Goal: Task Accomplishment & Management: Use online tool/utility

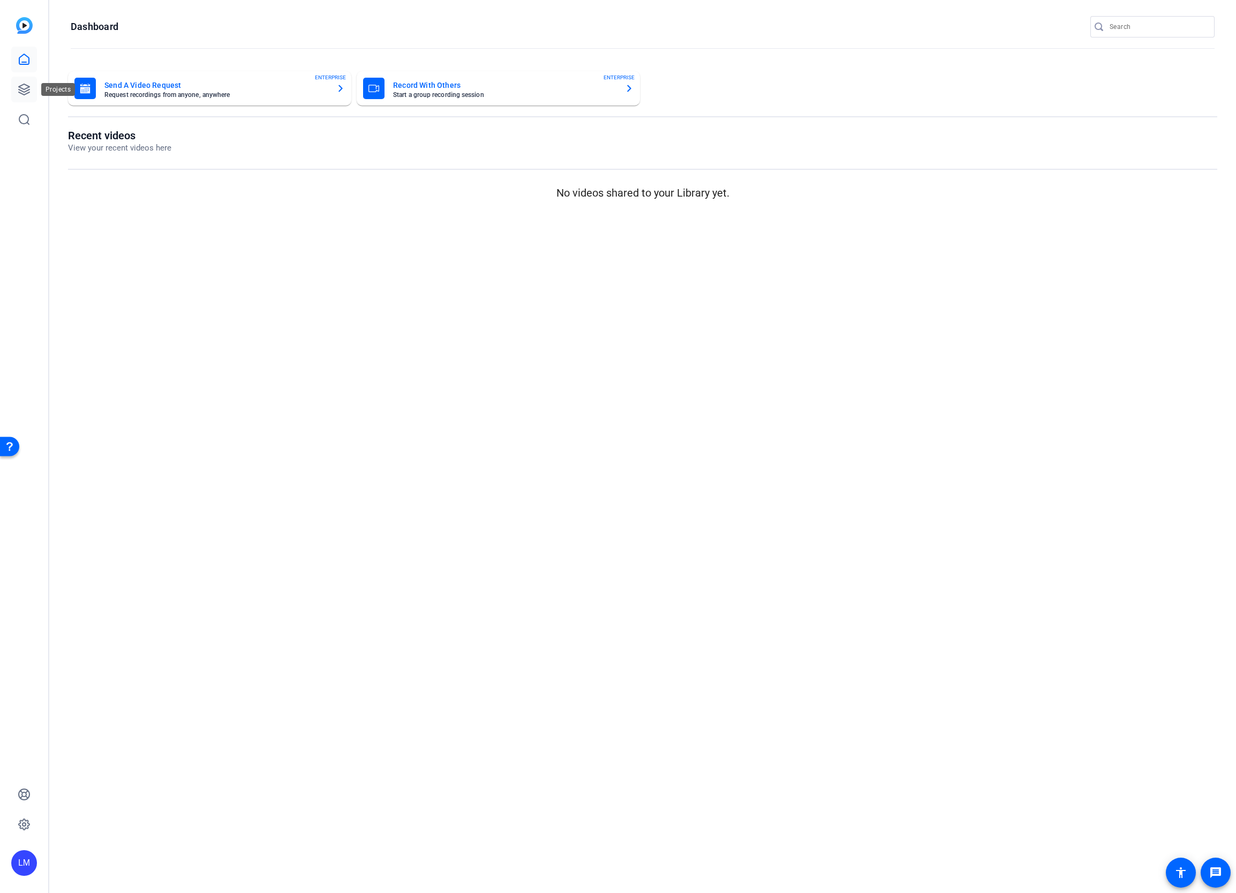
click at [20, 86] on icon at bounding box center [24, 89] width 13 height 13
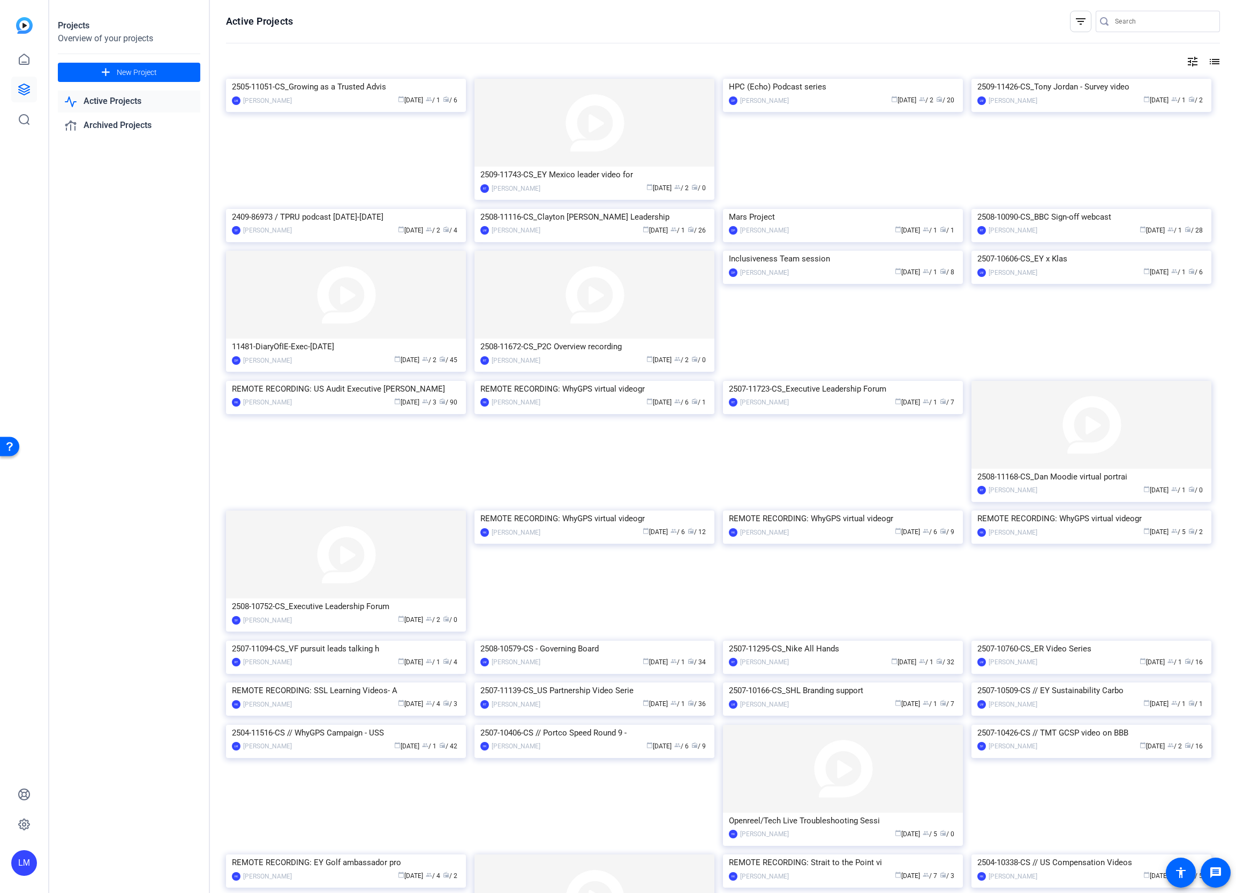
click at [1144, 21] on input "Search" at bounding box center [1163, 21] width 96 height 13
paste input "2508-10090-CS"
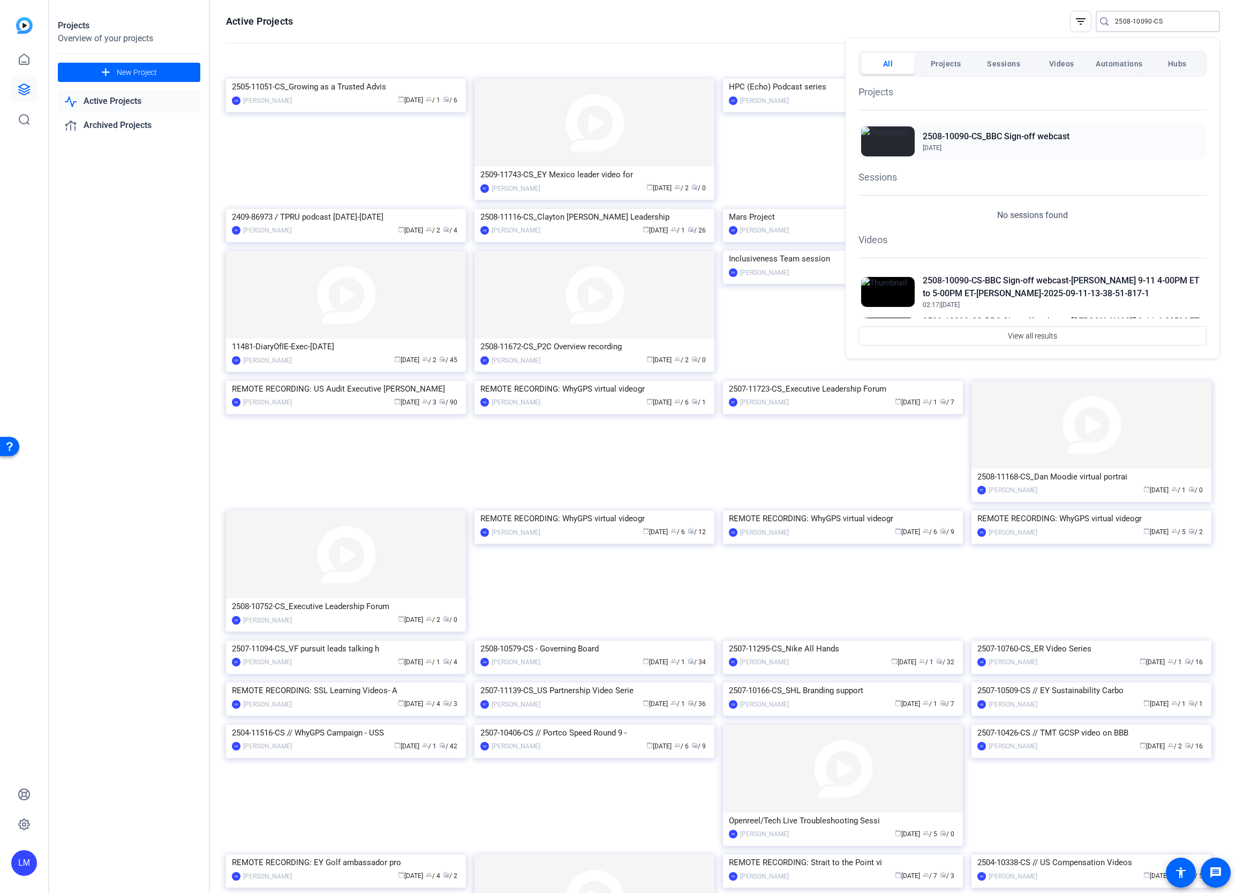
type input "2508-10090-CS"
click at [986, 134] on h2 "2508-10090-CS_BBC Sign-off webcast" at bounding box center [996, 136] width 147 height 13
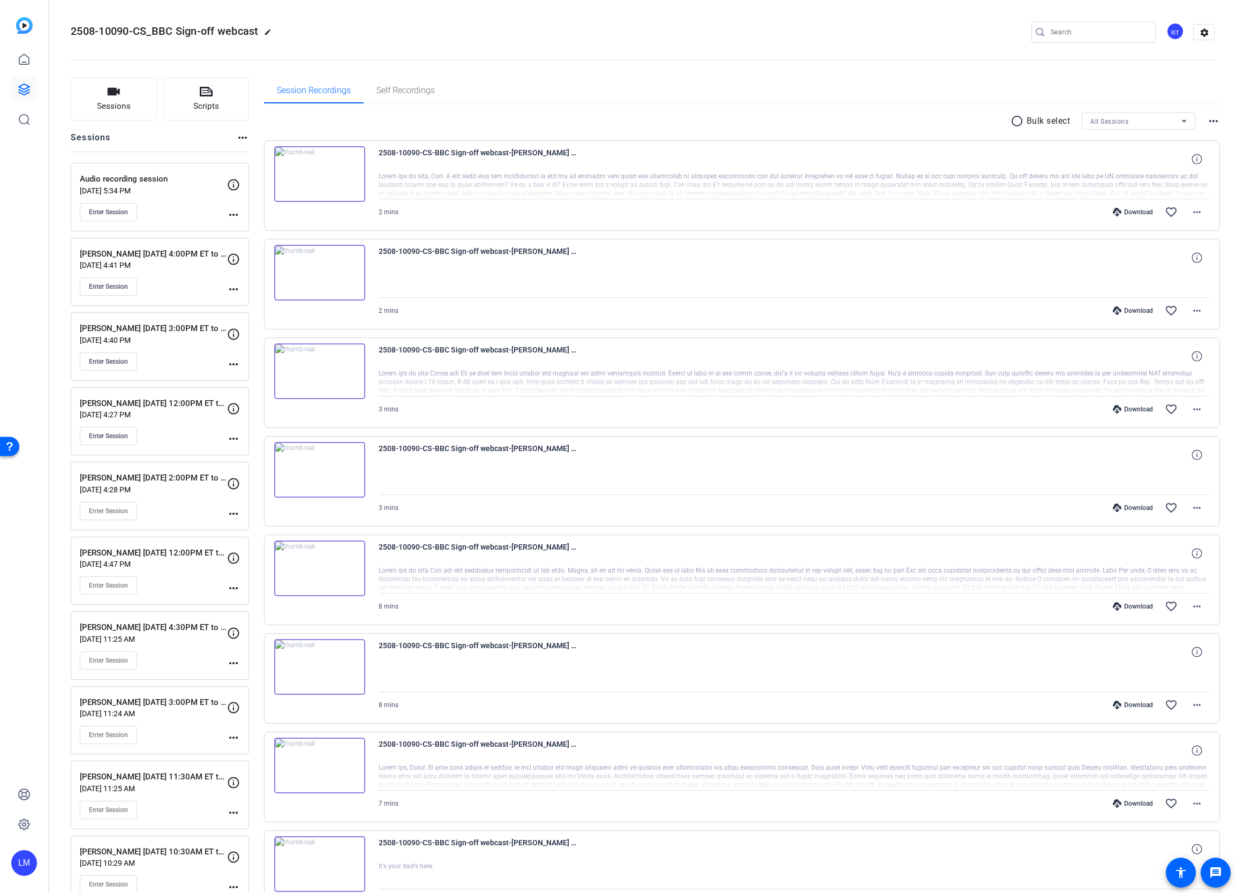
click at [235, 214] on mat-icon "more_horiz" at bounding box center [233, 214] width 13 height 13
click at [263, 231] on span "Edit Session" at bounding box center [260, 230] width 49 height 13
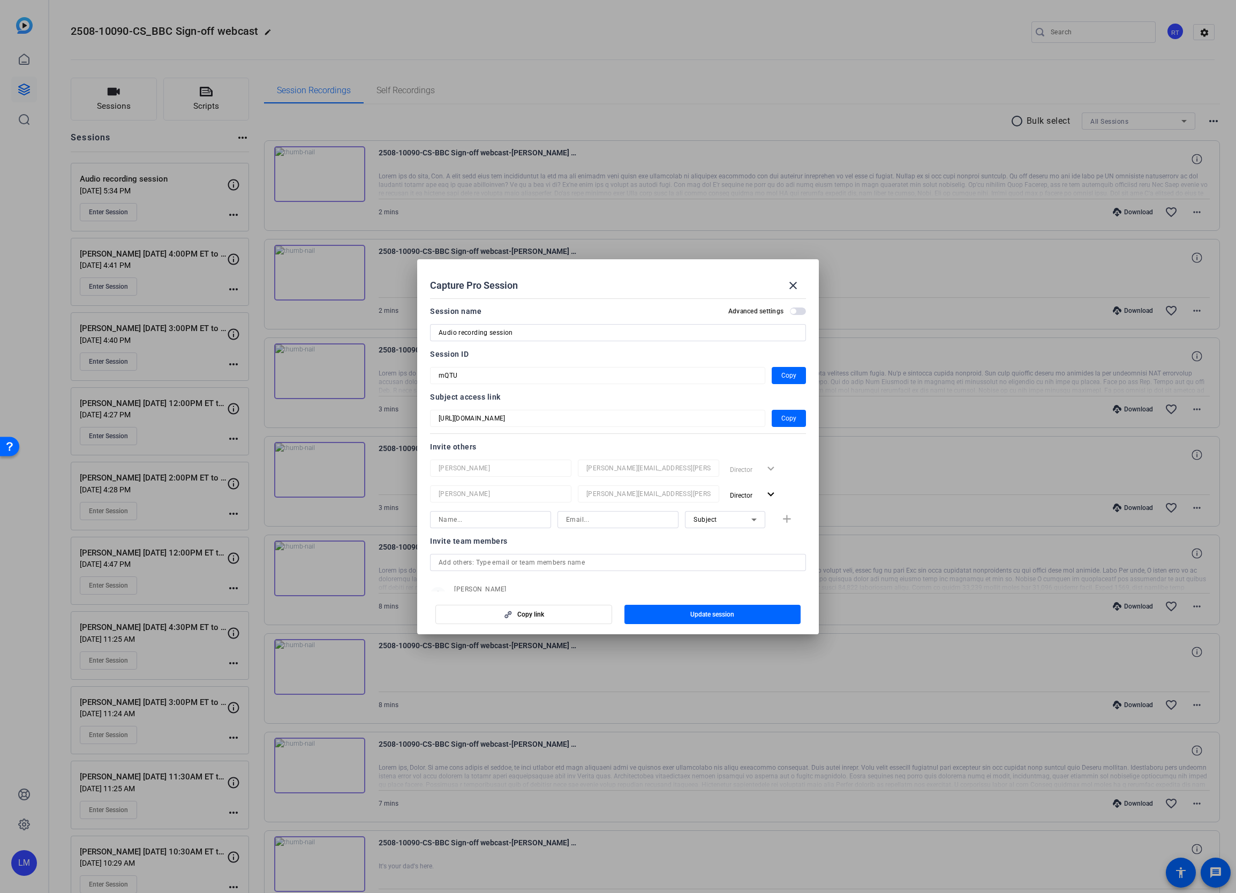
click at [969, 40] on div at bounding box center [618, 446] width 1236 height 893
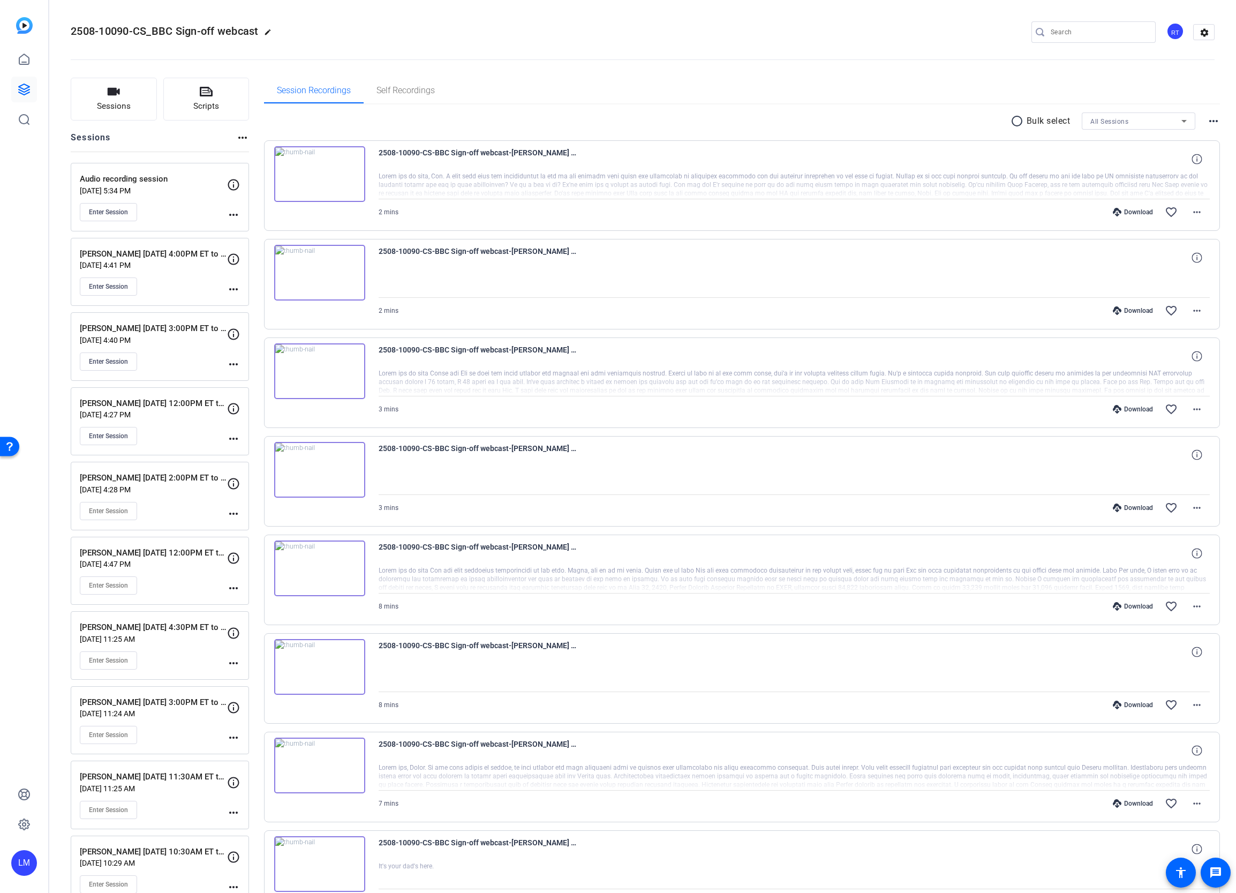
click at [971, 55] on openreel-divider-bar at bounding box center [643, 56] width 1144 height 33
click at [235, 210] on mat-icon "more_horiz" at bounding box center [233, 214] width 13 height 13
click at [243, 225] on span "Edit Session" at bounding box center [260, 230] width 49 height 13
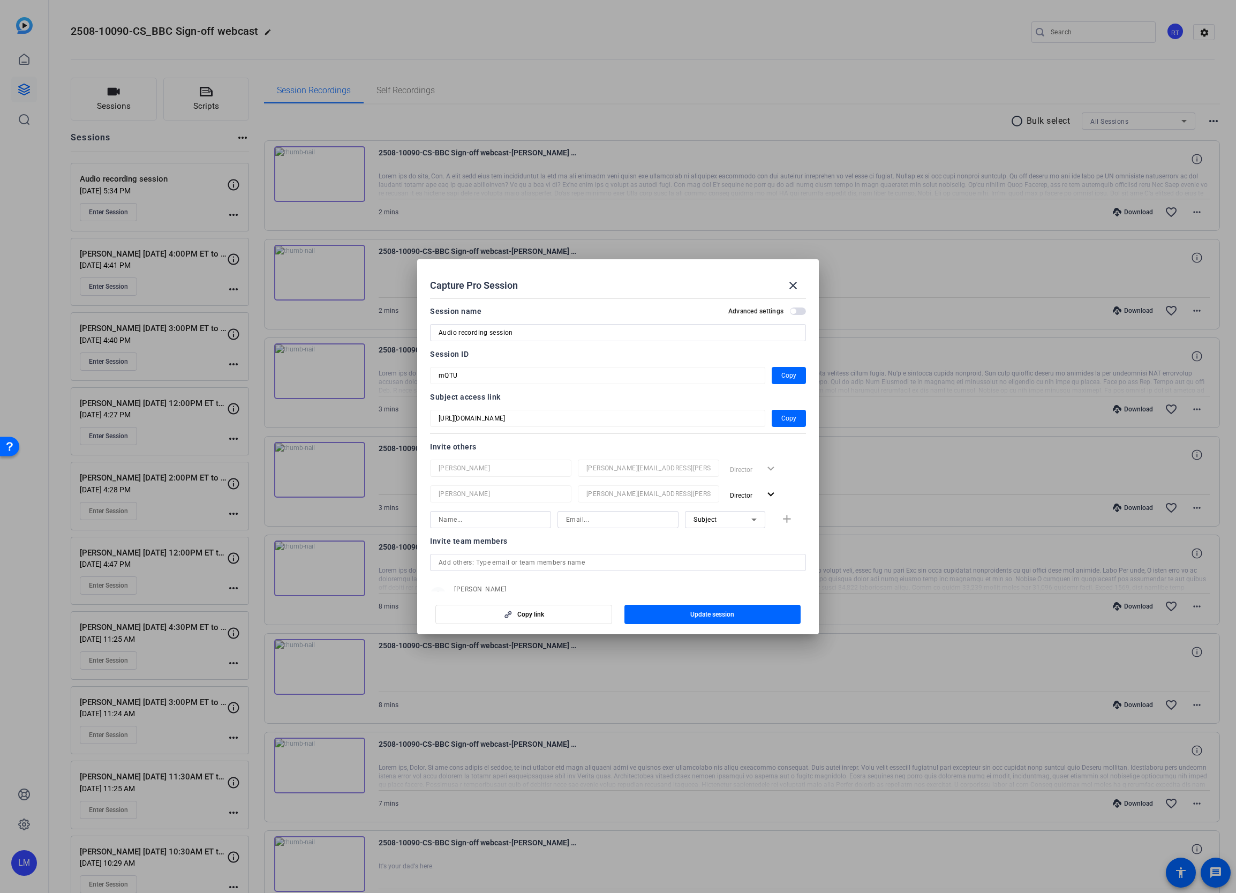
click at [176, 203] on div at bounding box center [618, 446] width 1236 height 893
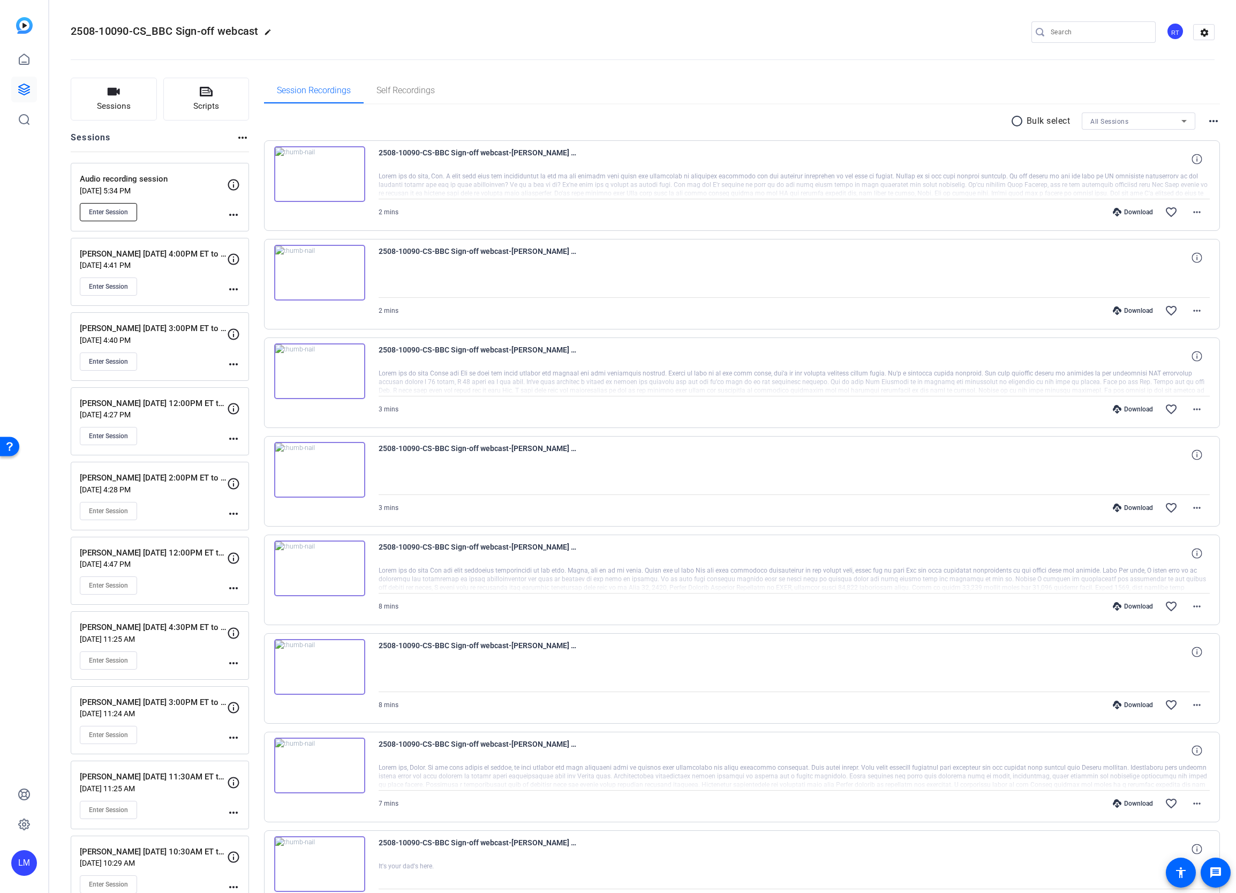
click at [116, 214] on span "Enter Session" at bounding box center [108, 212] width 39 height 9
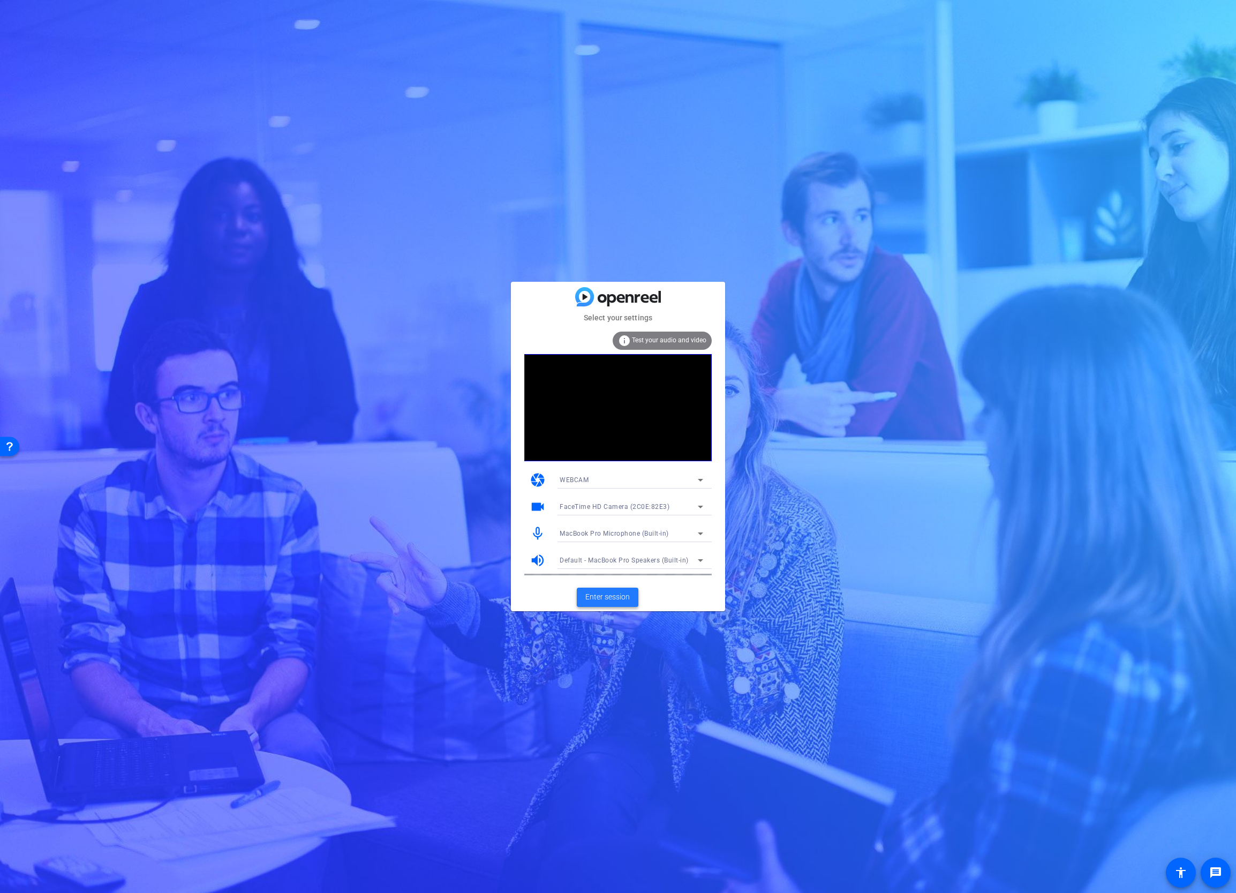
click at [597, 594] on span "Enter session" at bounding box center [607, 596] width 44 height 11
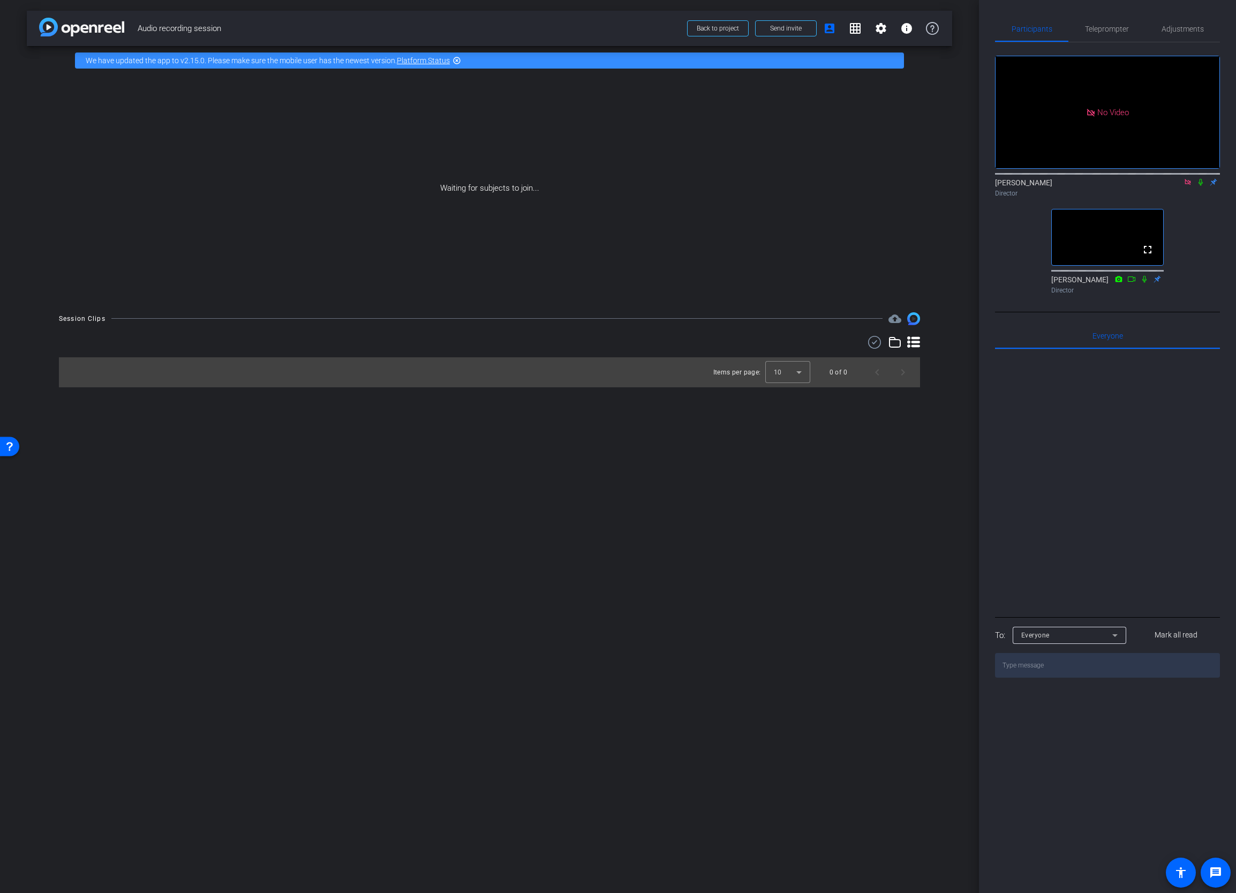
click at [553, 614] on div "arrow_back Audio recording session Back to project Send invite account_box grid…" at bounding box center [489, 446] width 979 height 893
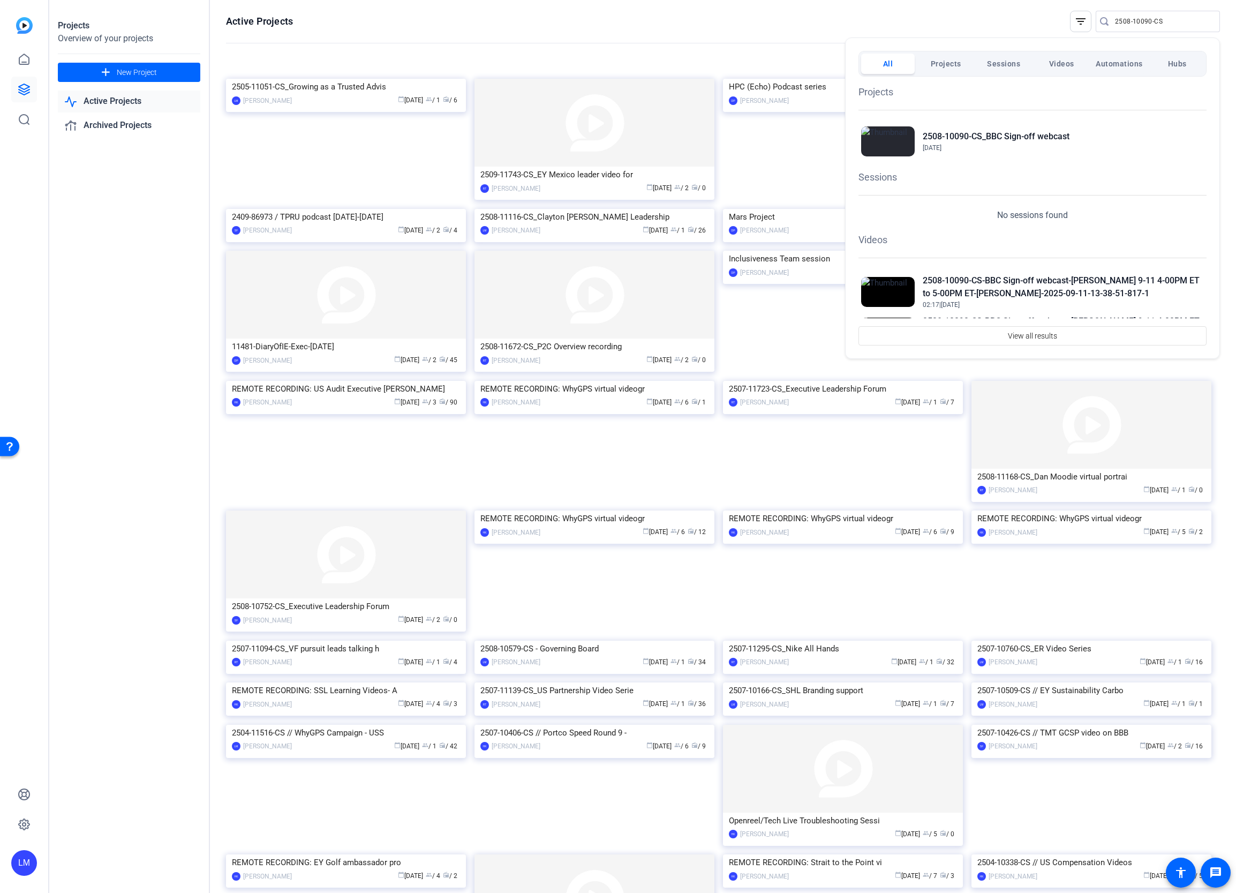
click at [1135, 22] on div at bounding box center [618, 446] width 1236 height 893
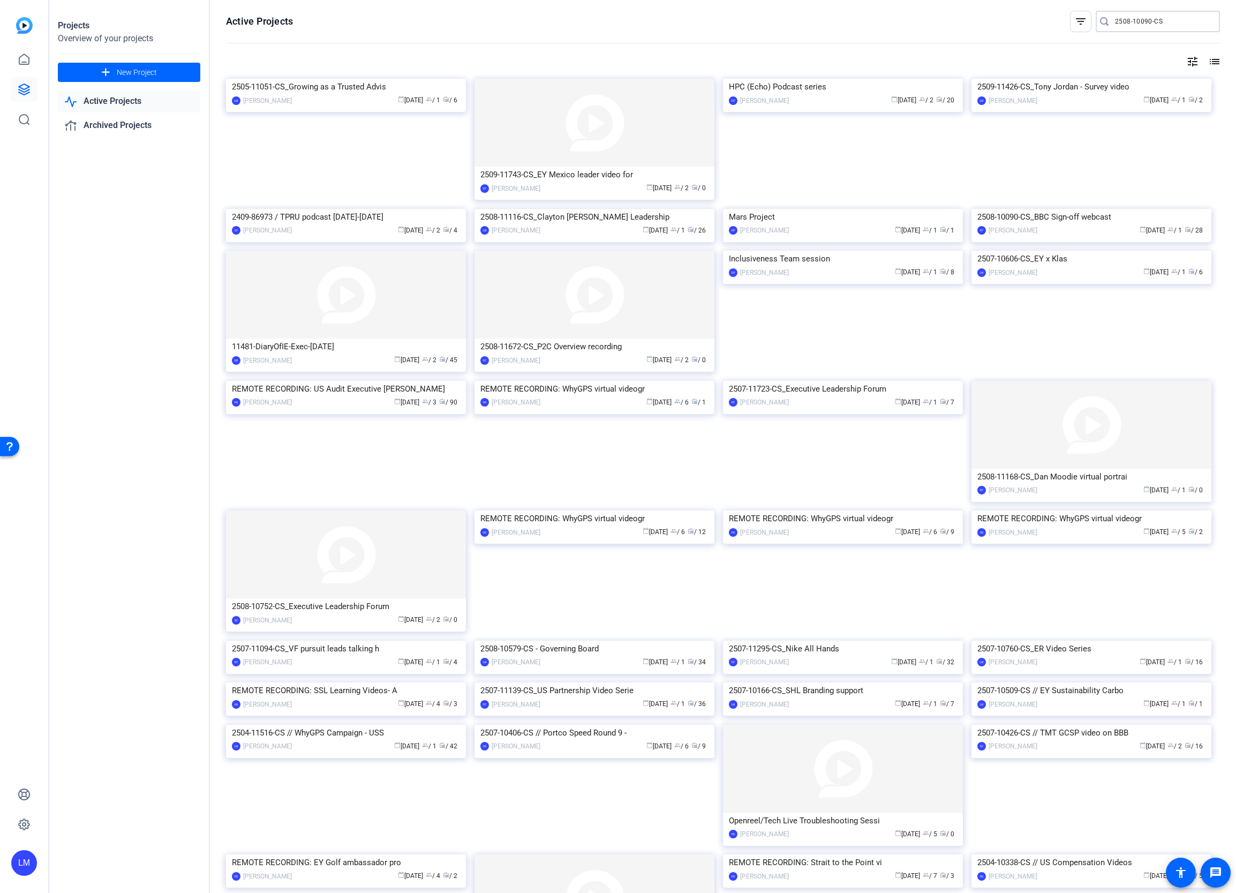
click at [1136, 21] on input "2508-10090-CS" at bounding box center [1163, 21] width 96 height 13
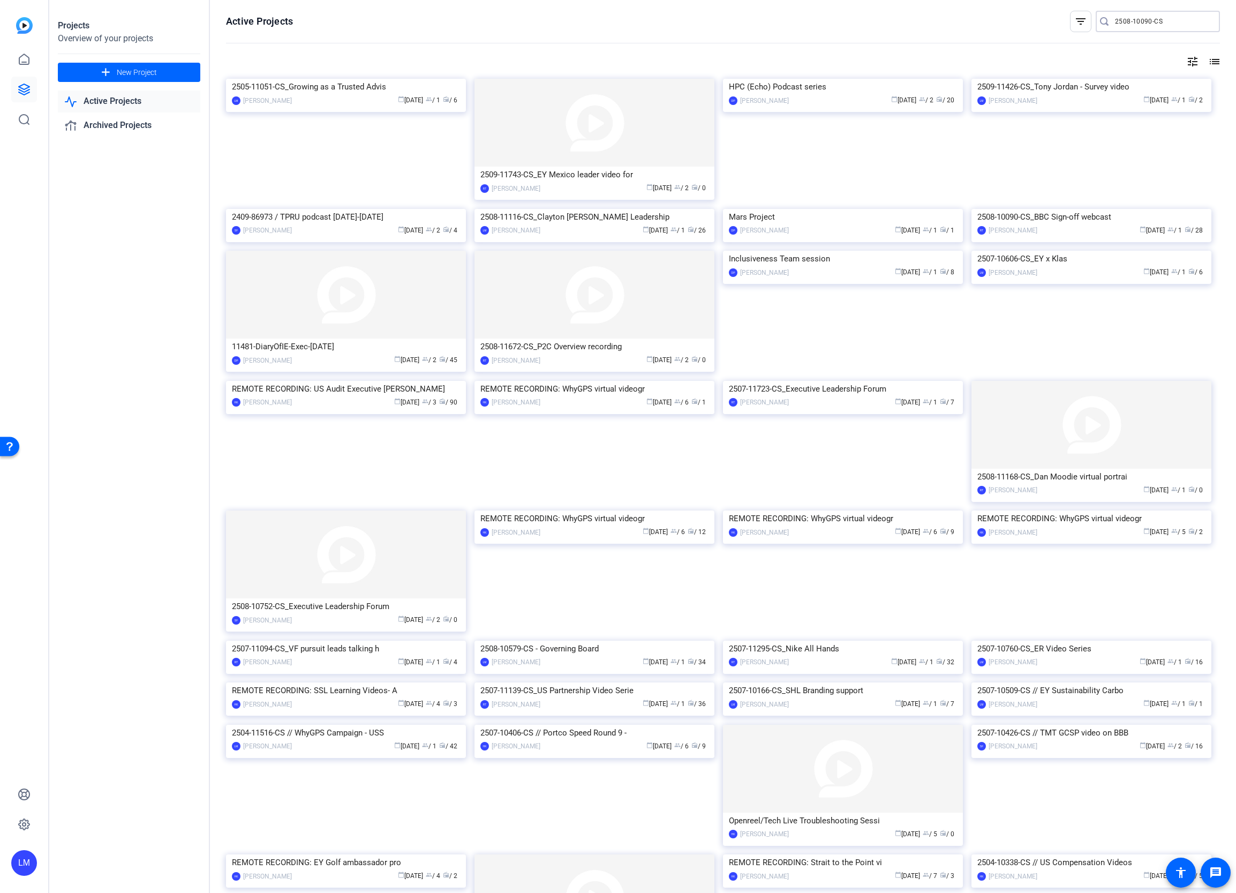
paste input "4-12403"
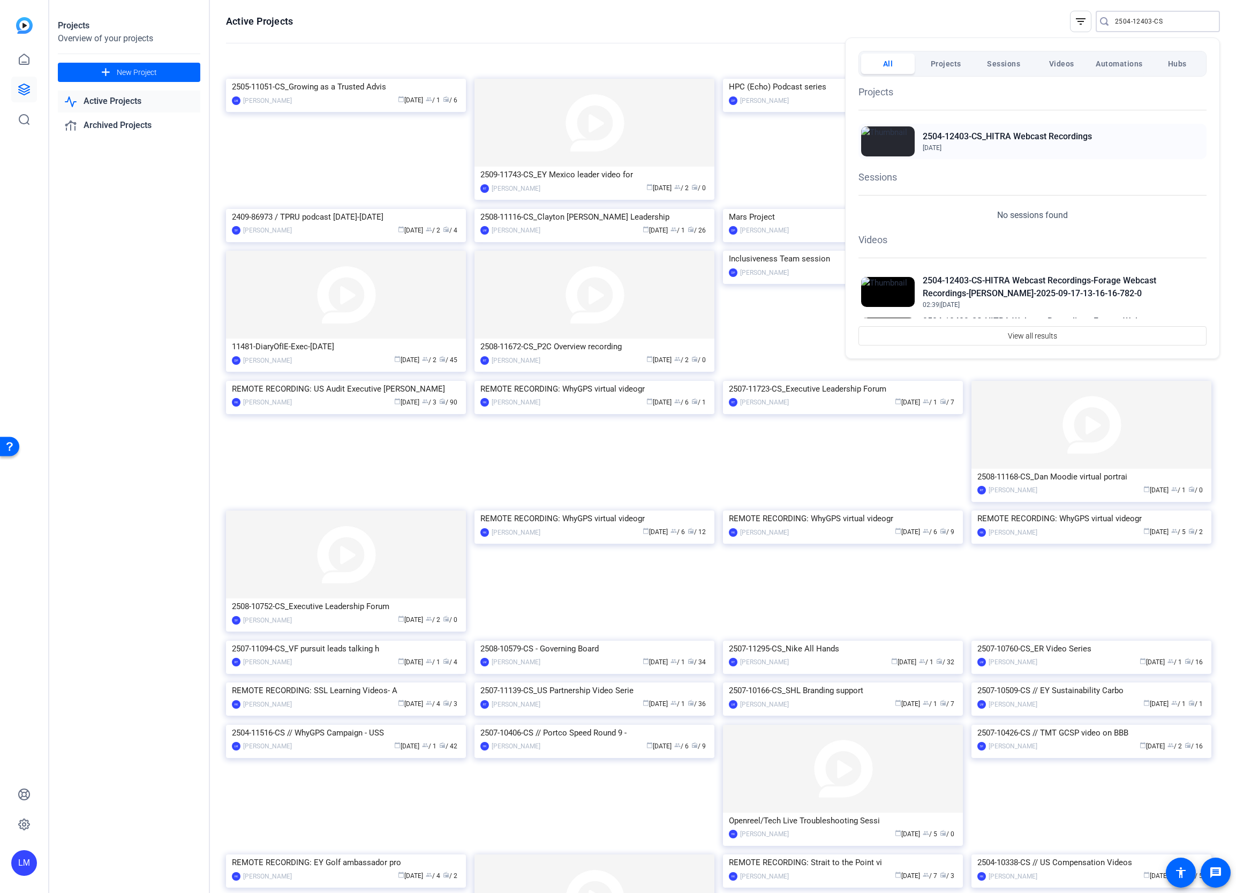
type input "2504-12403-CS"
click at [1001, 137] on h2 "2504-12403-CS_HITRA Webcast Recordings" at bounding box center [1007, 136] width 169 height 13
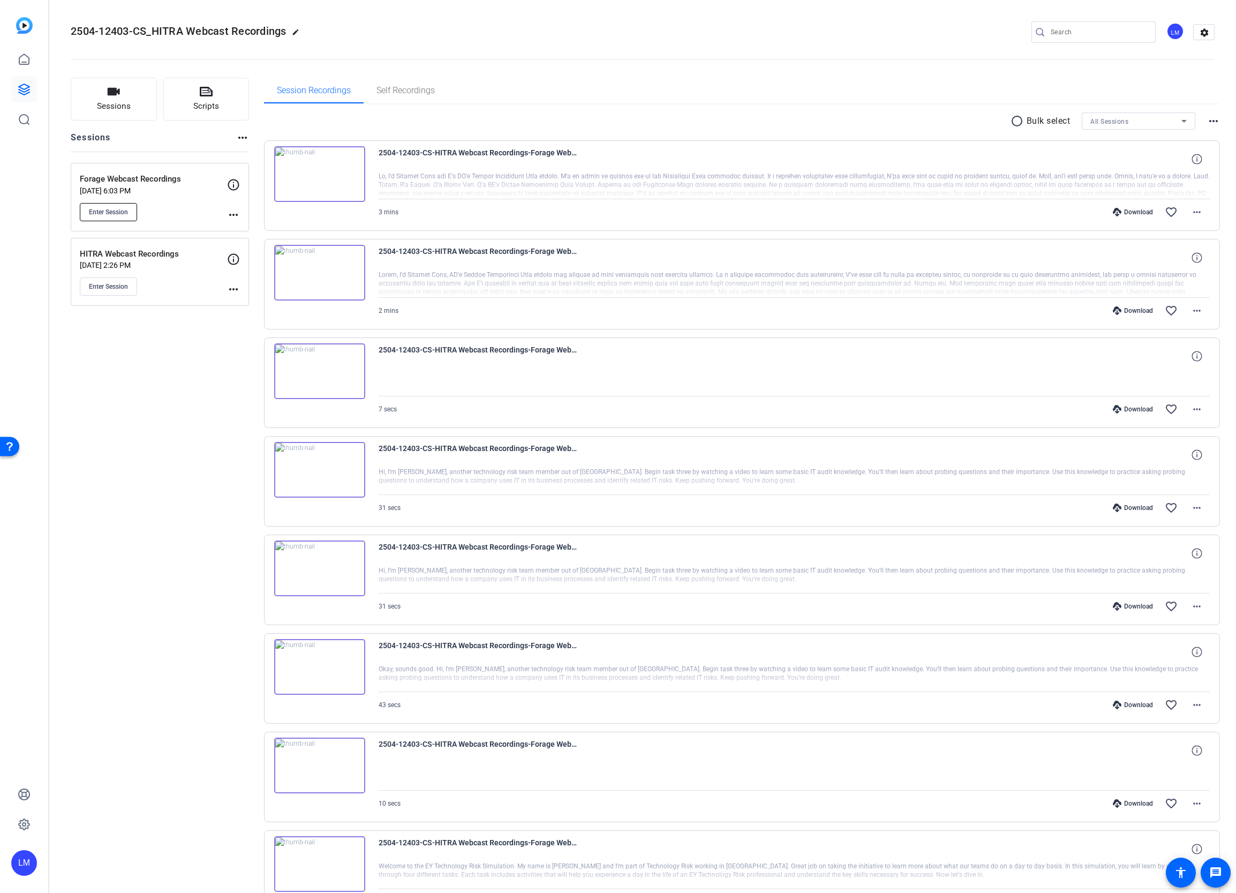
click at [112, 205] on button "Enter Session" at bounding box center [108, 212] width 57 height 18
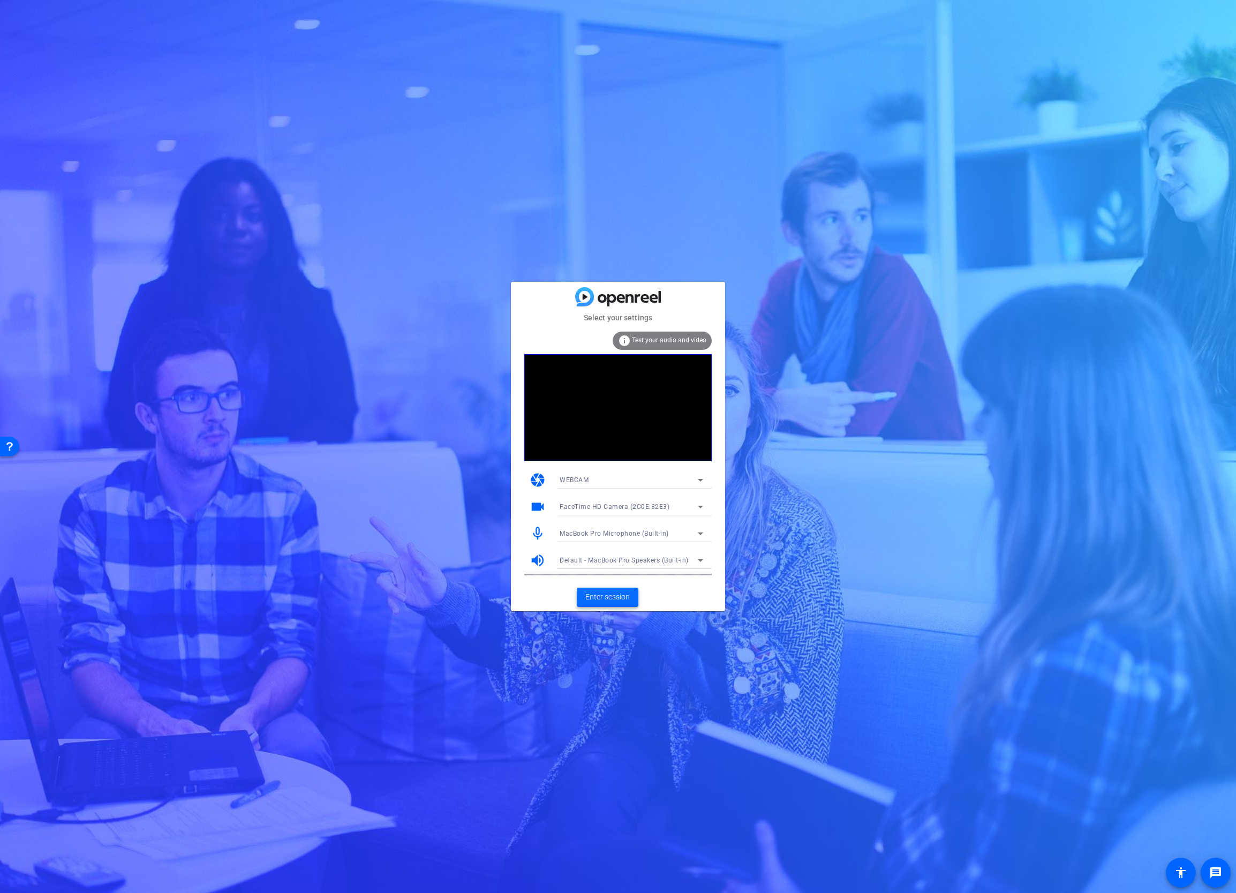
click at [598, 592] on span "Enter session" at bounding box center [607, 596] width 44 height 11
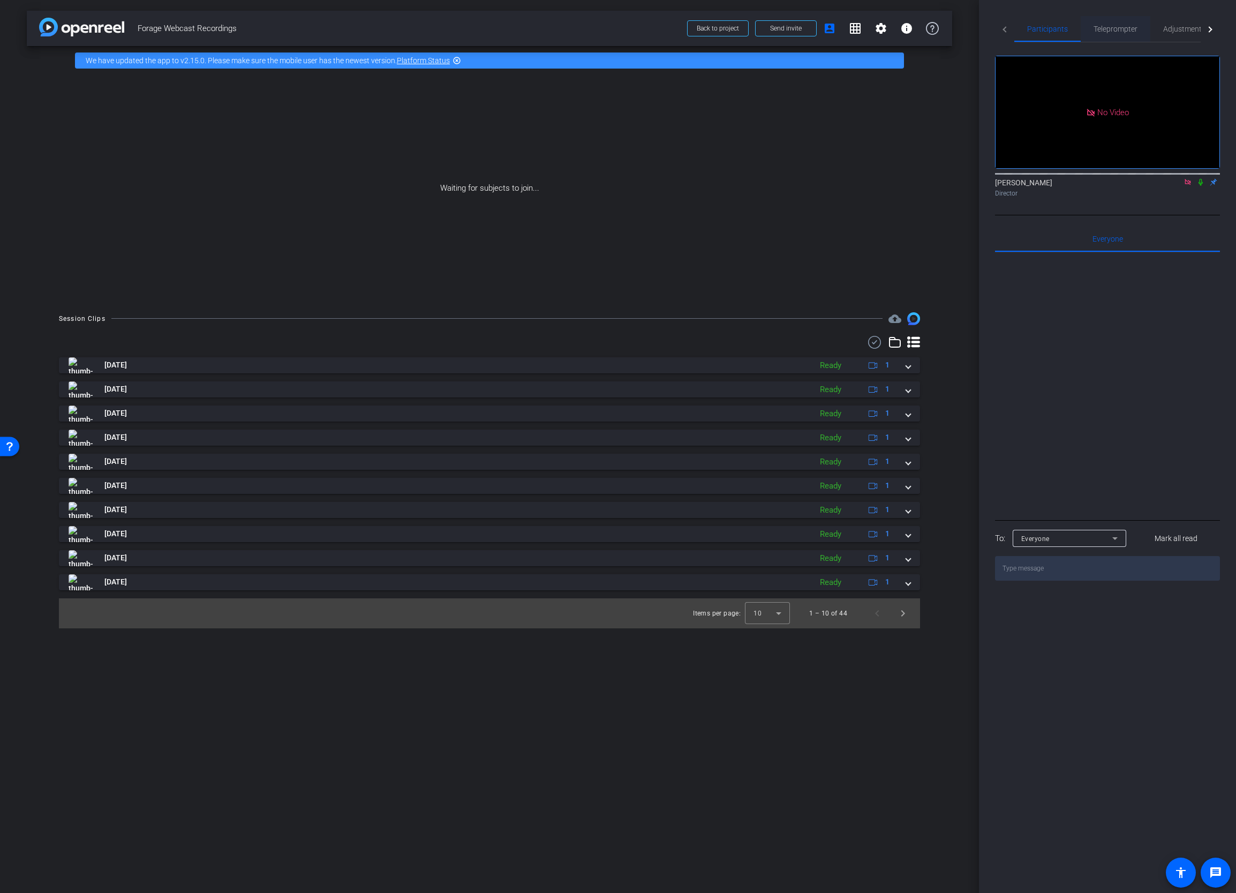
click at [1100, 31] on span "Teleprompter" at bounding box center [1115, 28] width 44 height 7
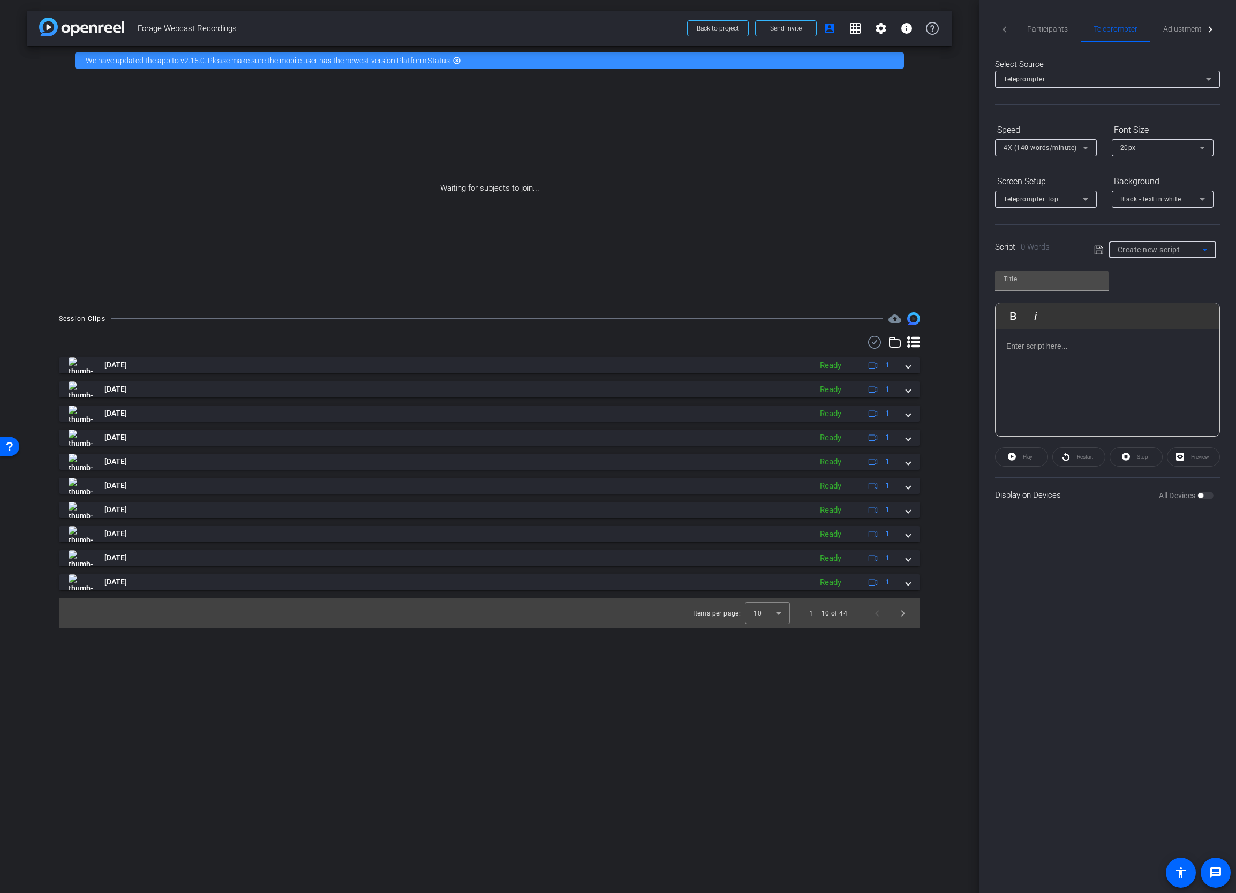
click at [1147, 250] on span "Create new script" at bounding box center [1148, 249] width 63 height 9
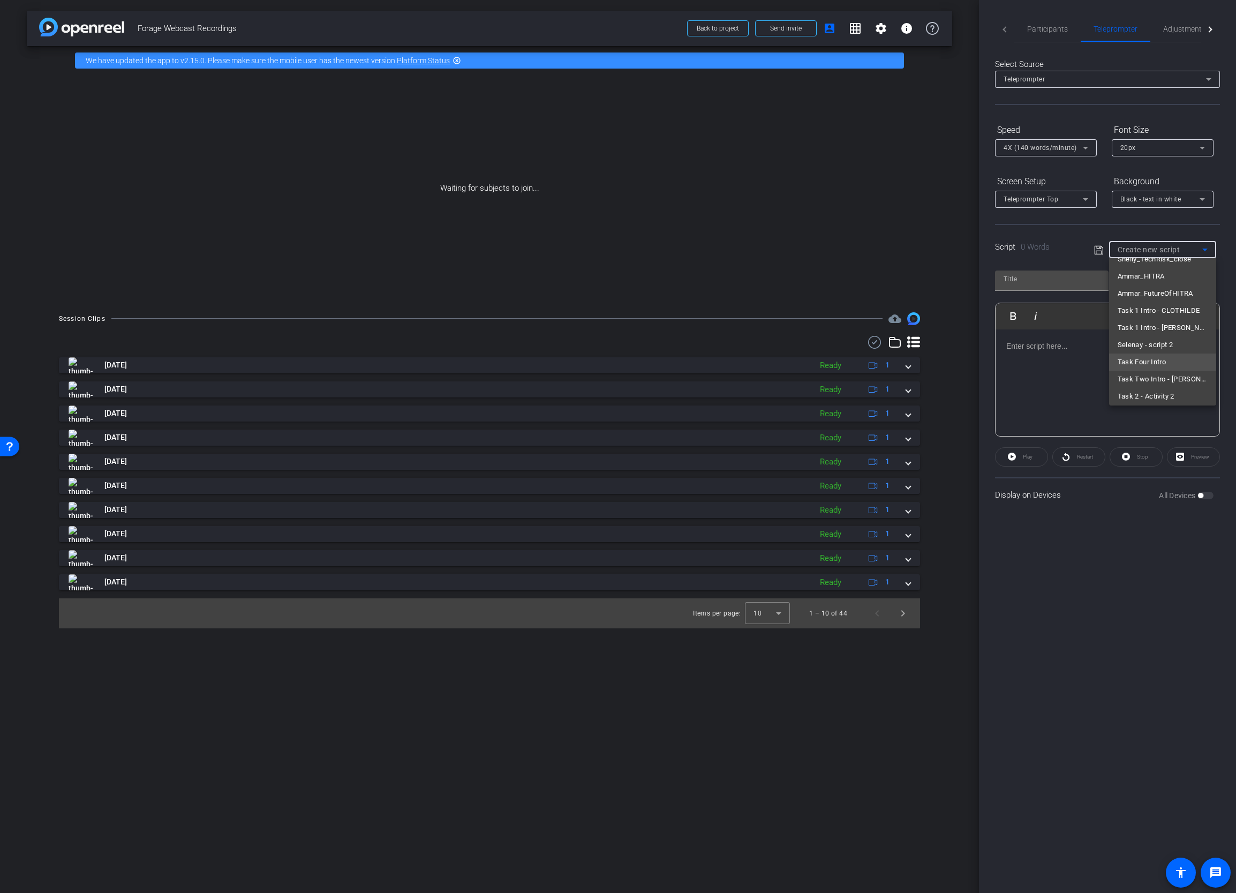
scroll to position [199, 0]
click at [1013, 284] on div at bounding box center [618, 446] width 1236 height 893
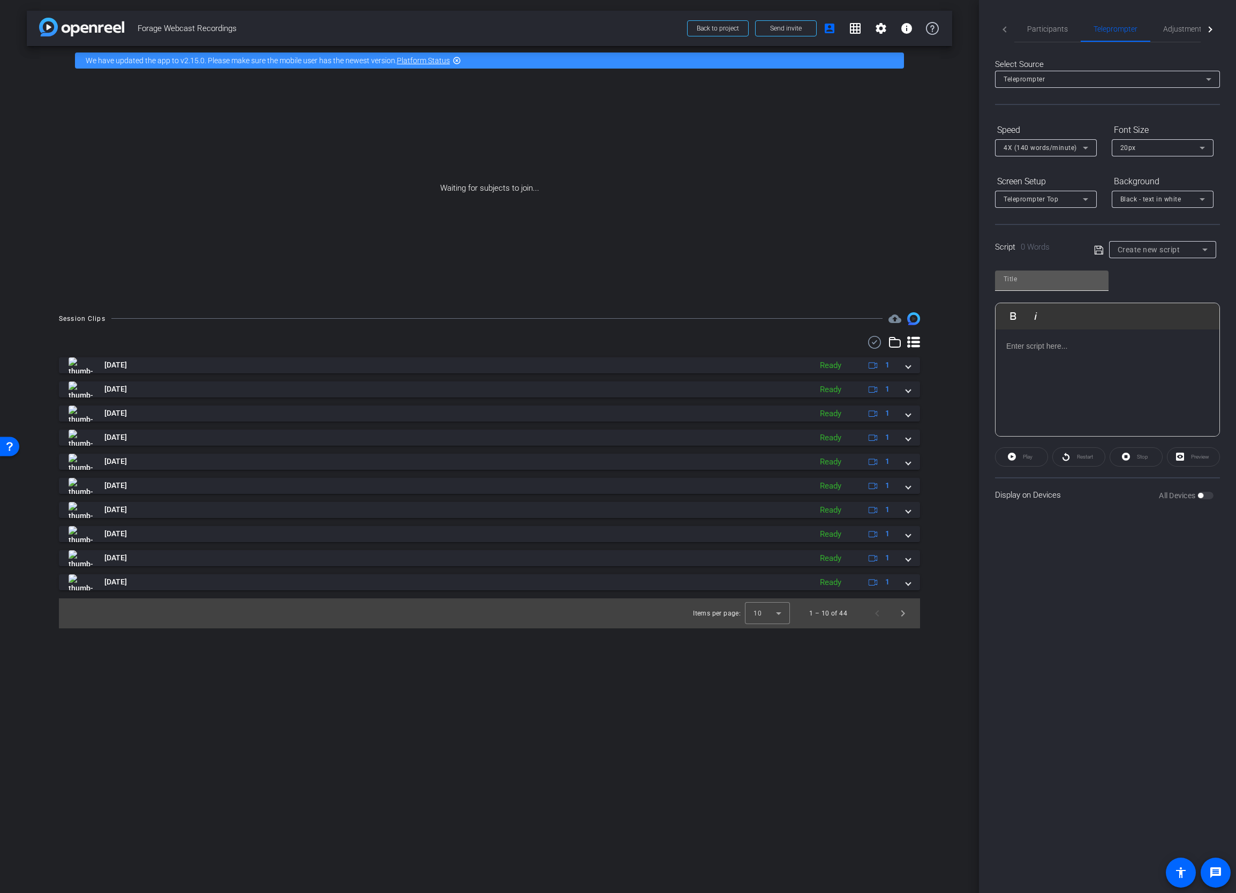
click at [1019, 282] on input "text" at bounding box center [1051, 279] width 96 height 13
type input "Task 1 - [PERSON_NAME]"
click at [1040, 353] on div at bounding box center [1107, 382] width 224 height 107
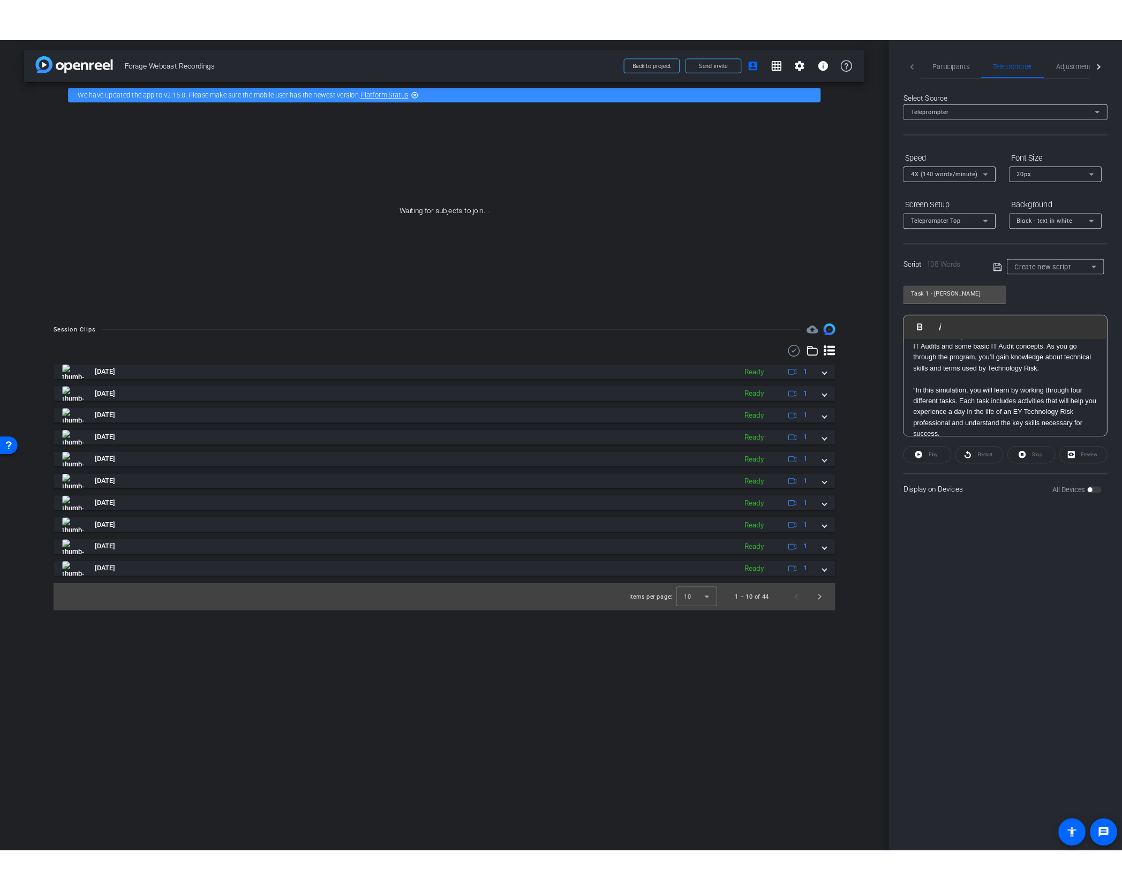
scroll to position [0, 0]
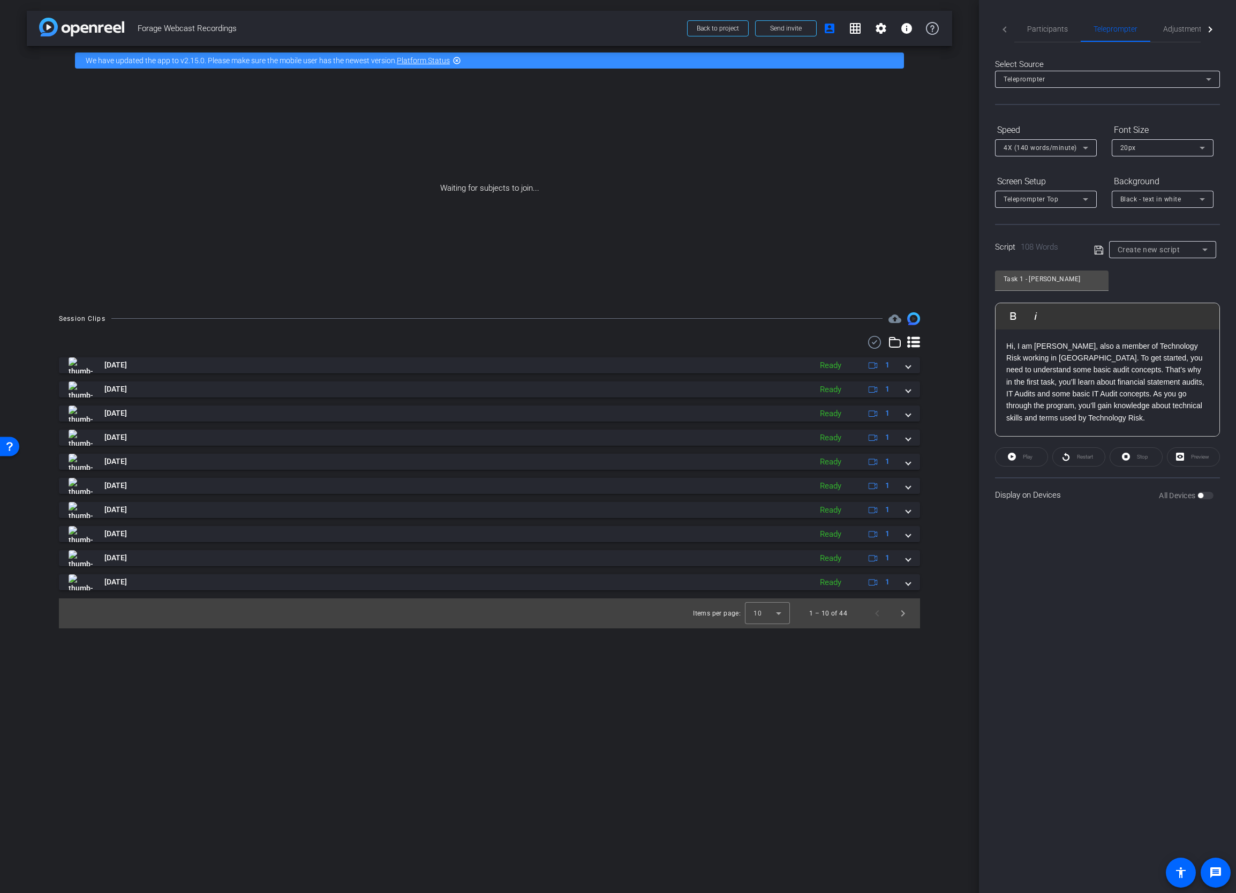
click at [1098, 253] on icon at bounding box center [1099, 250] width 10 height 13
click at [1046, 27] on span "Participants" at bounding box center [1047, 28] width 41 height 7
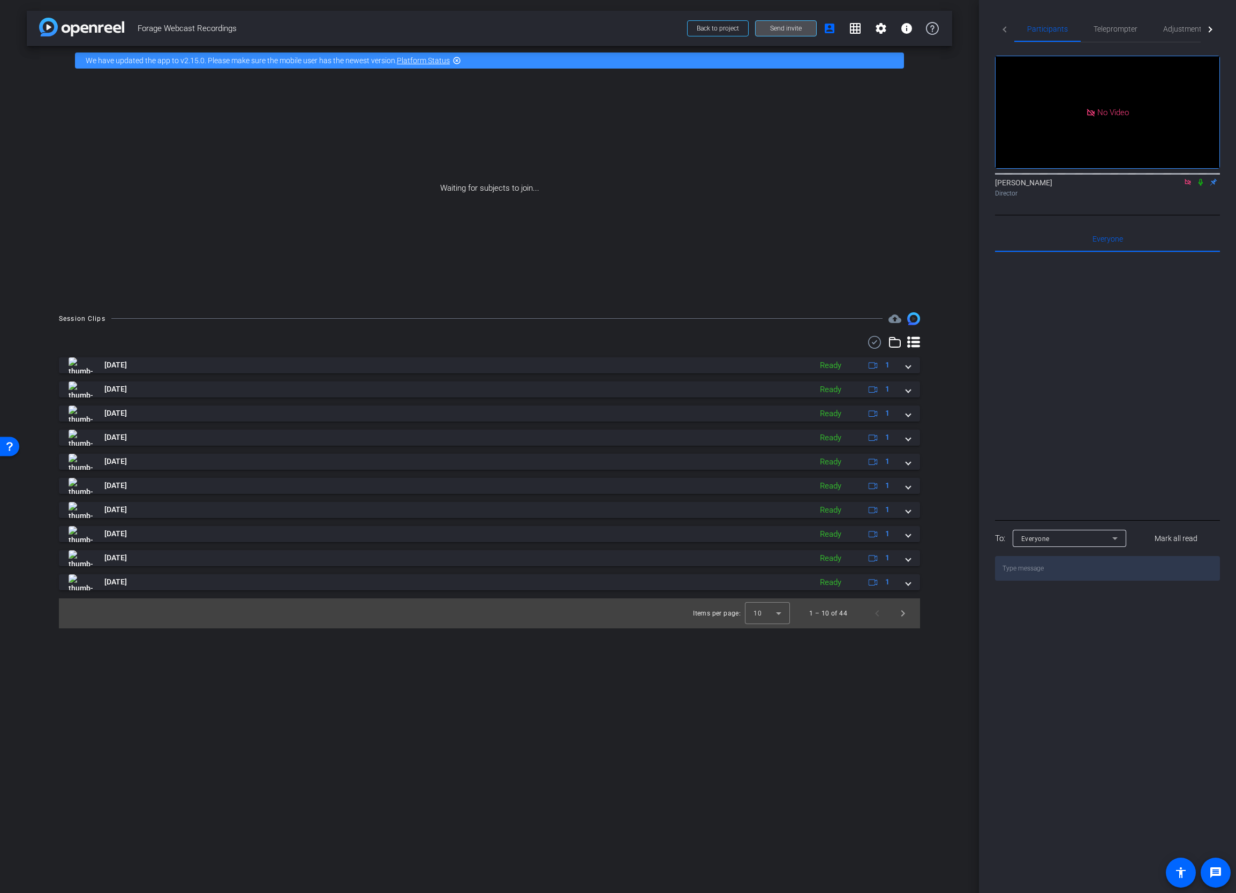
click at [777, 22] on span at bounding box center [785, 29] width 61 height 26
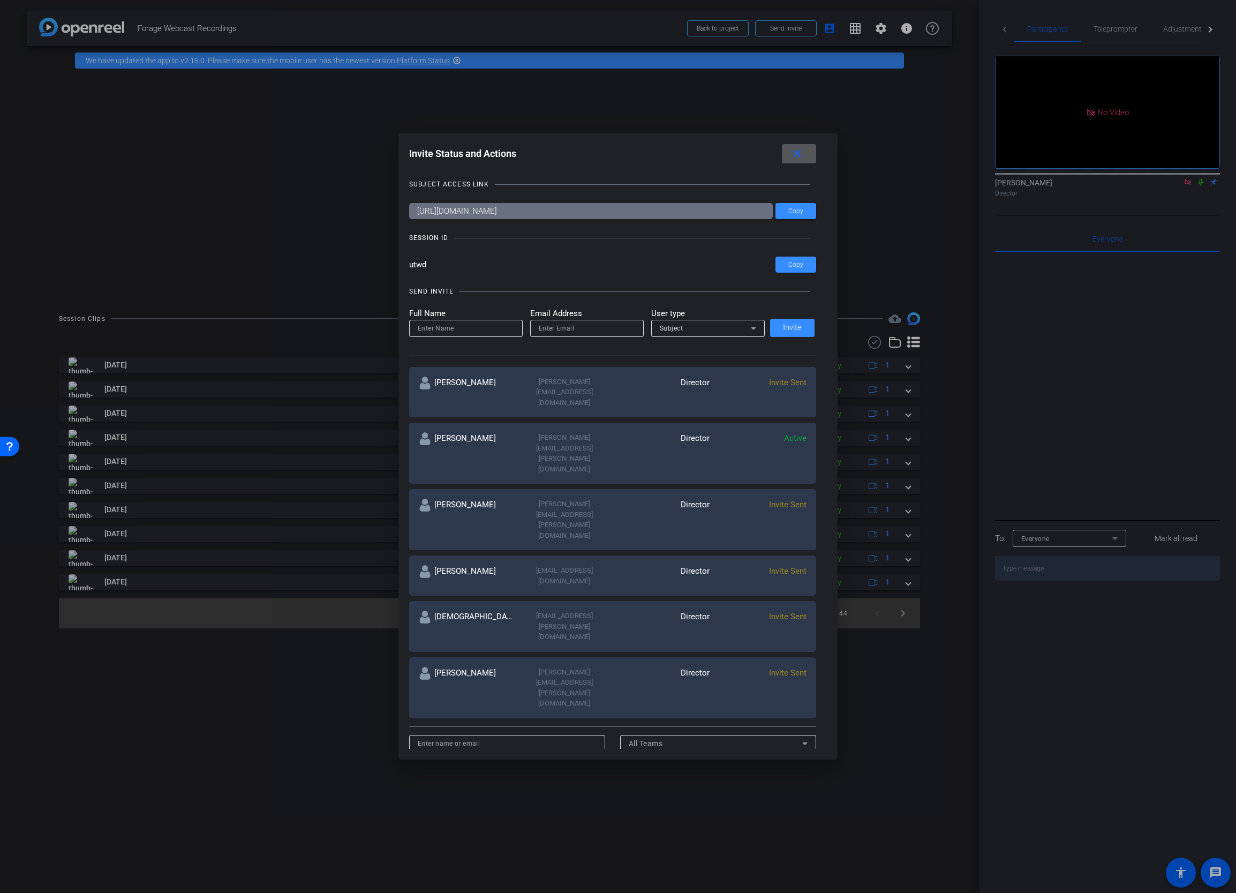
click at [154, 715] on div at bounding box center [618, 446] width 1236 height 893
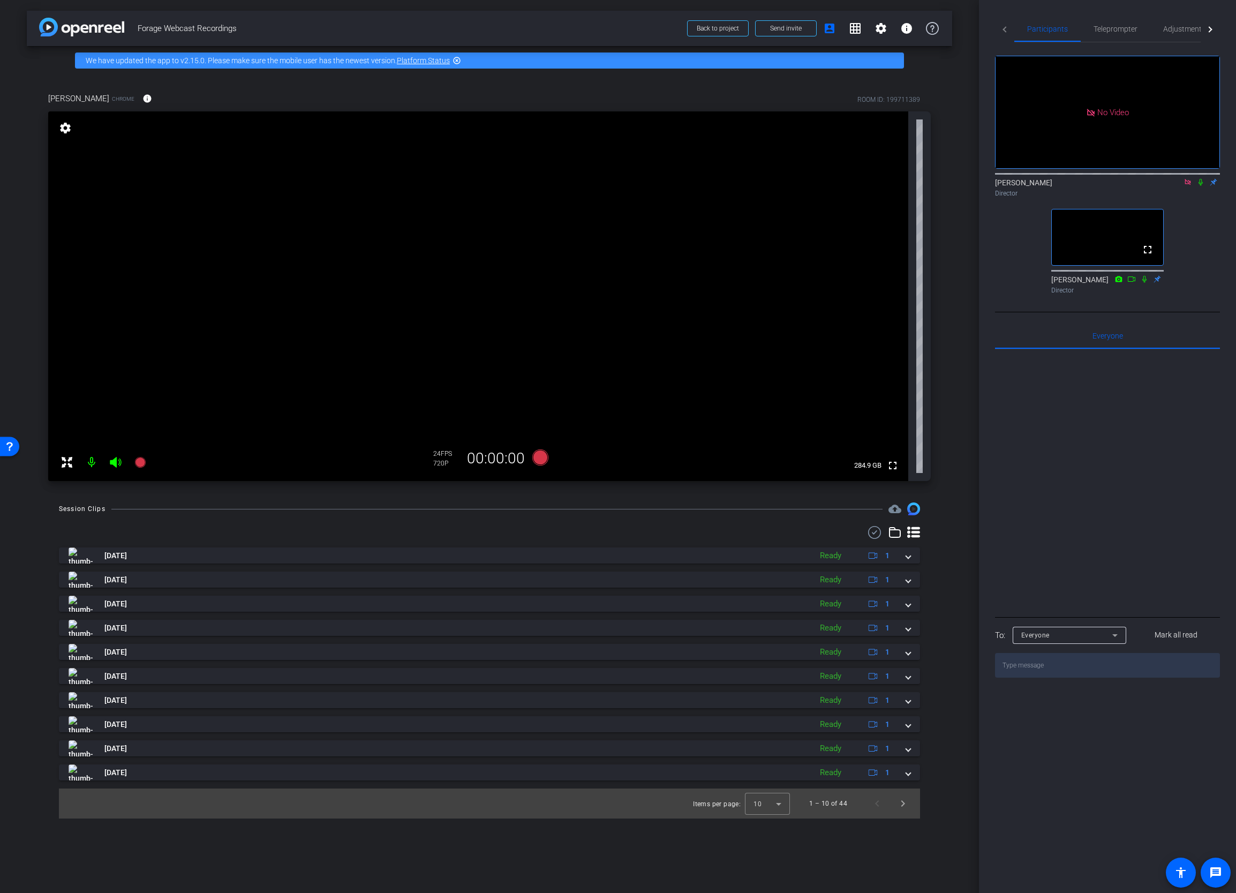
click at [68, 122] on mat-icon "settings" at bounding box center [65, 128] width 15 height 13
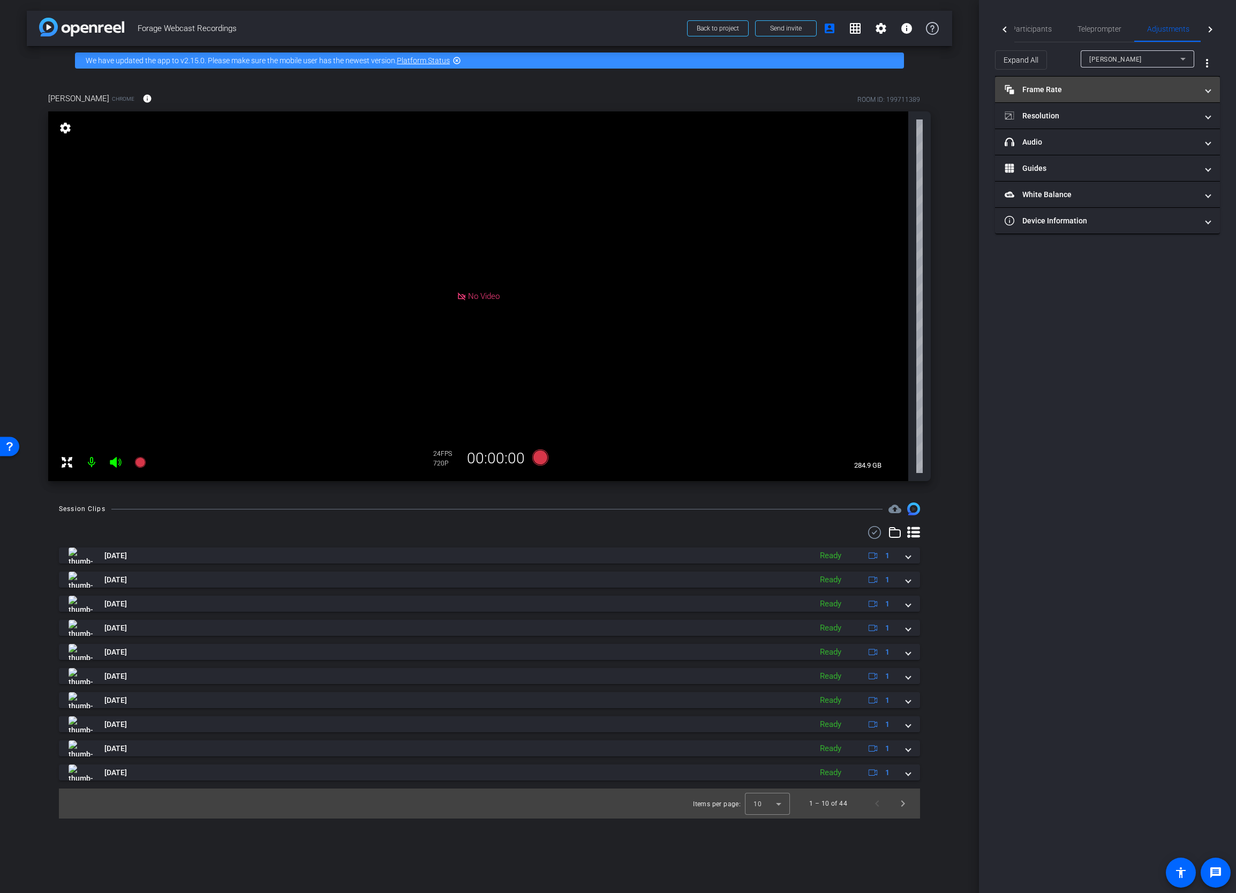
click at [1094, 93] on mat-panel-title "Frame Rate Frame Rate" at bounding box center [1100, 89] width 193 height 11
click at [1145, 124] on div "30" at bounding box center [1150, 121] width 28 height 18
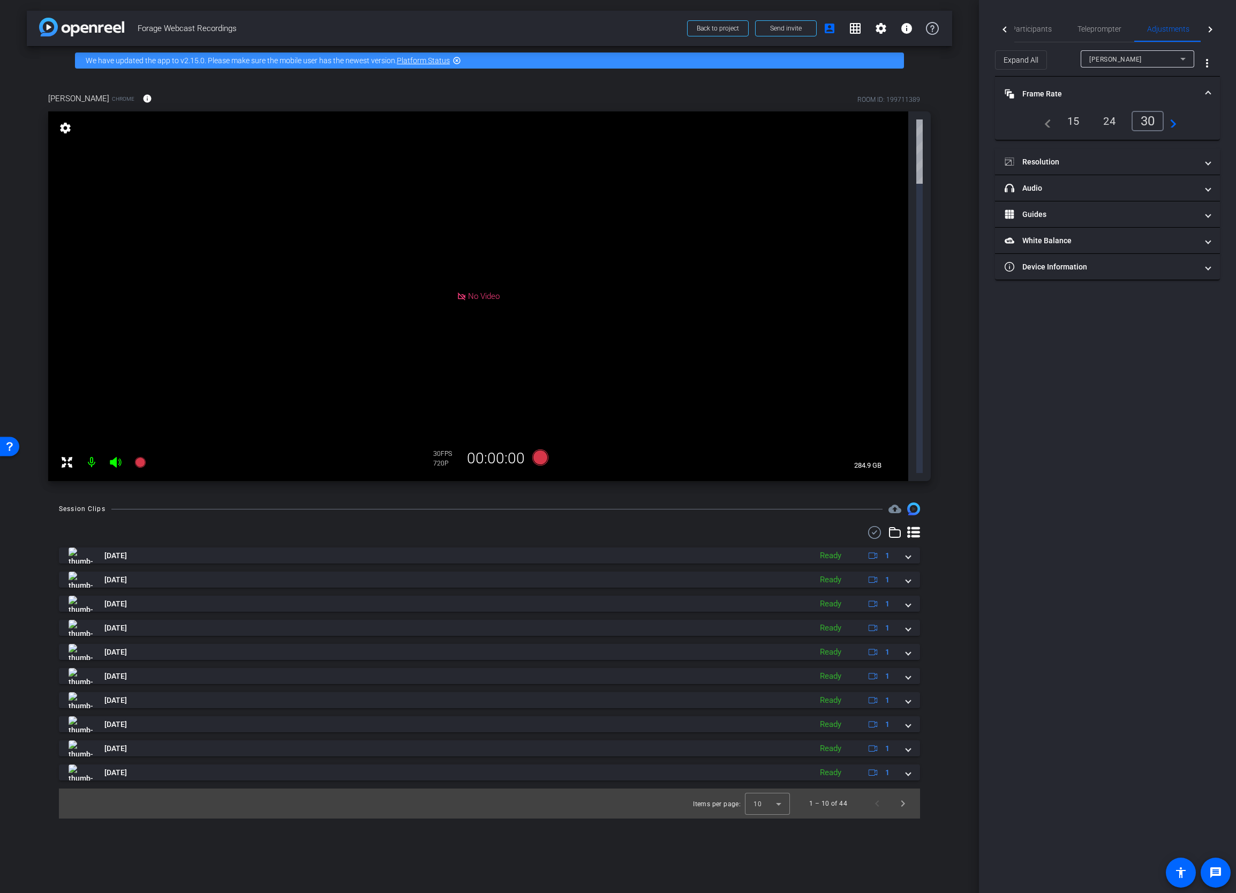
click at [961, 106] on div "arrow_back Forage Webcast Recordings Back to project Send invite account_box gr…" at bounding box center [489, 446] width 979 height 893
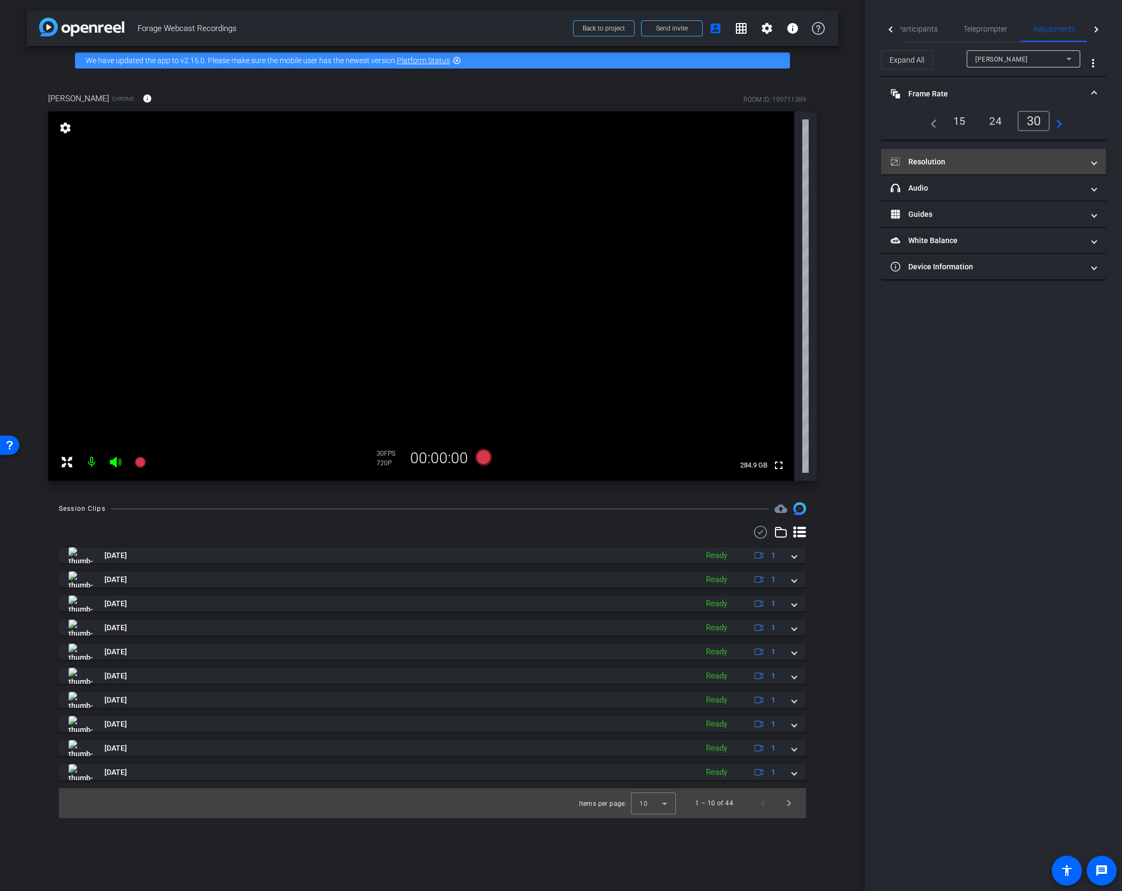
click at [1026, 161] on mat-panel-title "Resolution" at bounding box center [986, 161] width 193 height 11
click at [1006, 186] on div "1080" at bounding box center [1003, 193] width 40 height 18
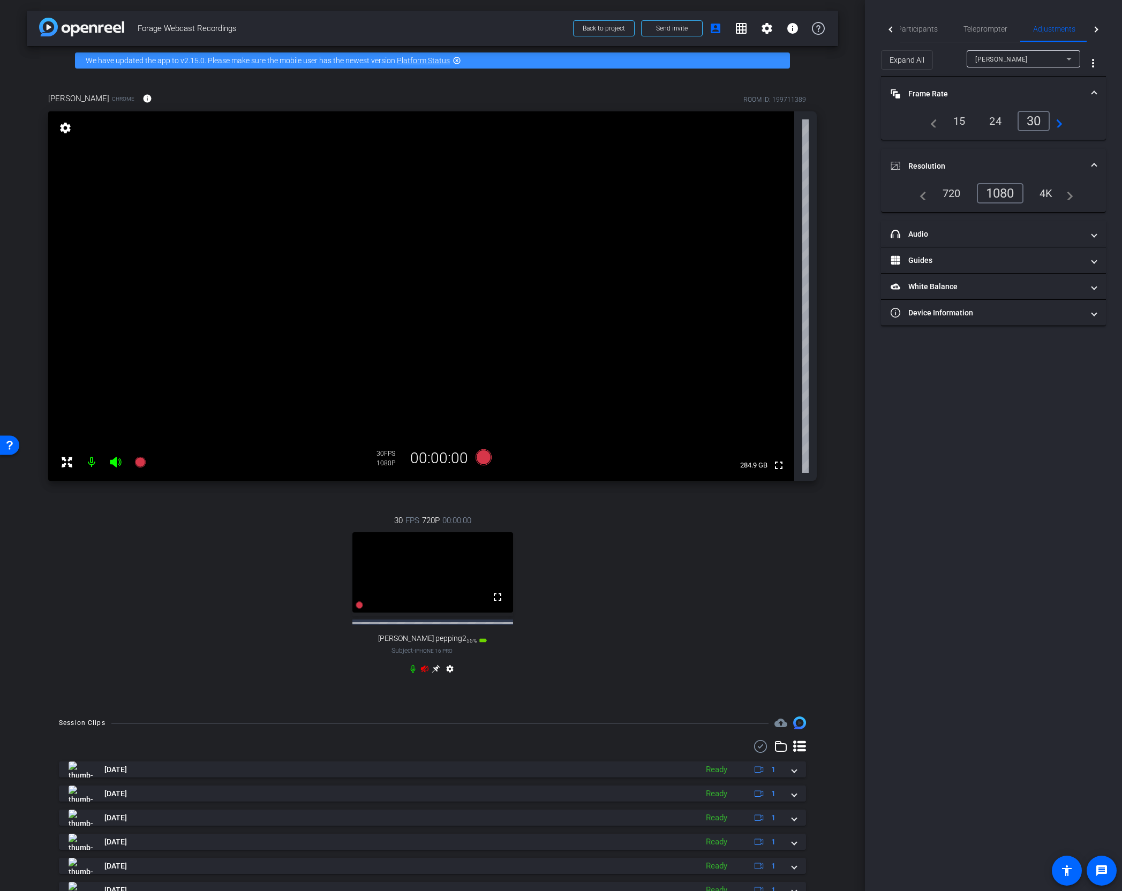
click at [423, 672] on icon at bounding box center [424, 668] width 7 height 7
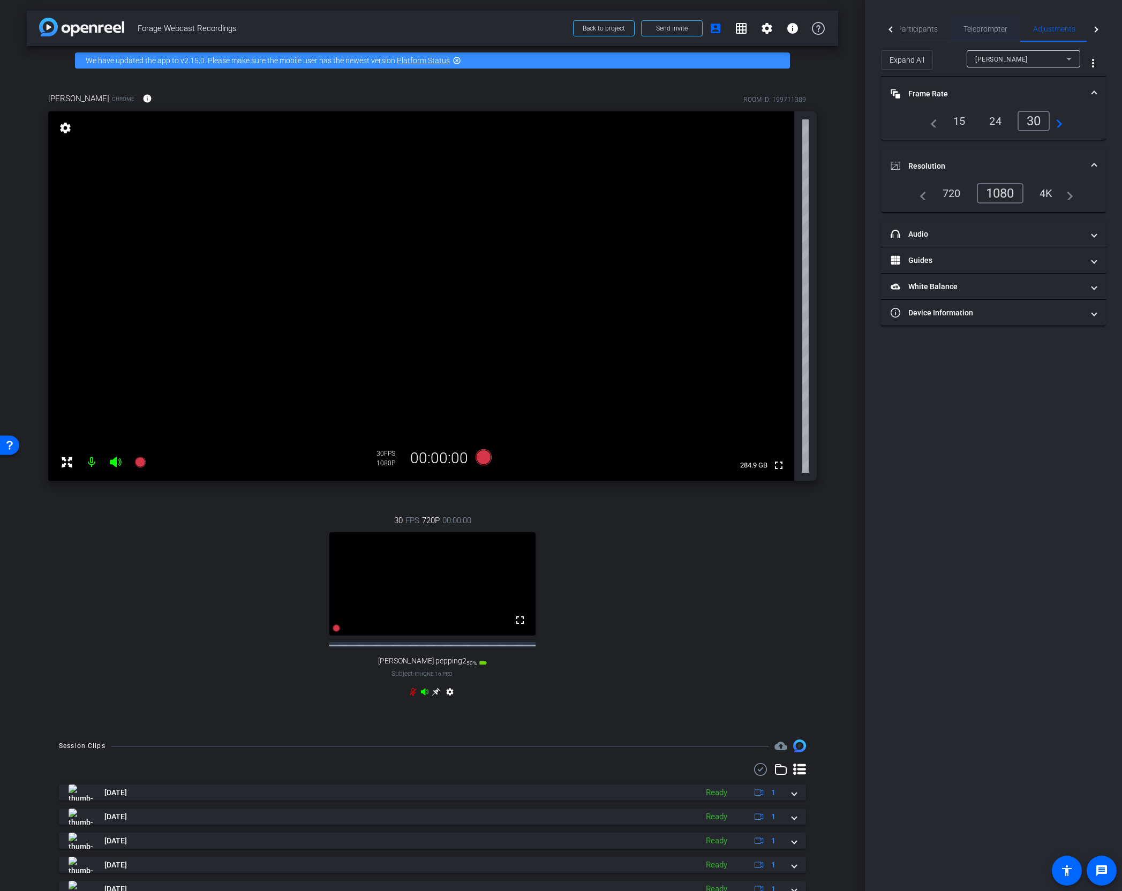
click at [973, 28] on span "Teleprompter" at bounding box center [985, 28] width 44 height 7
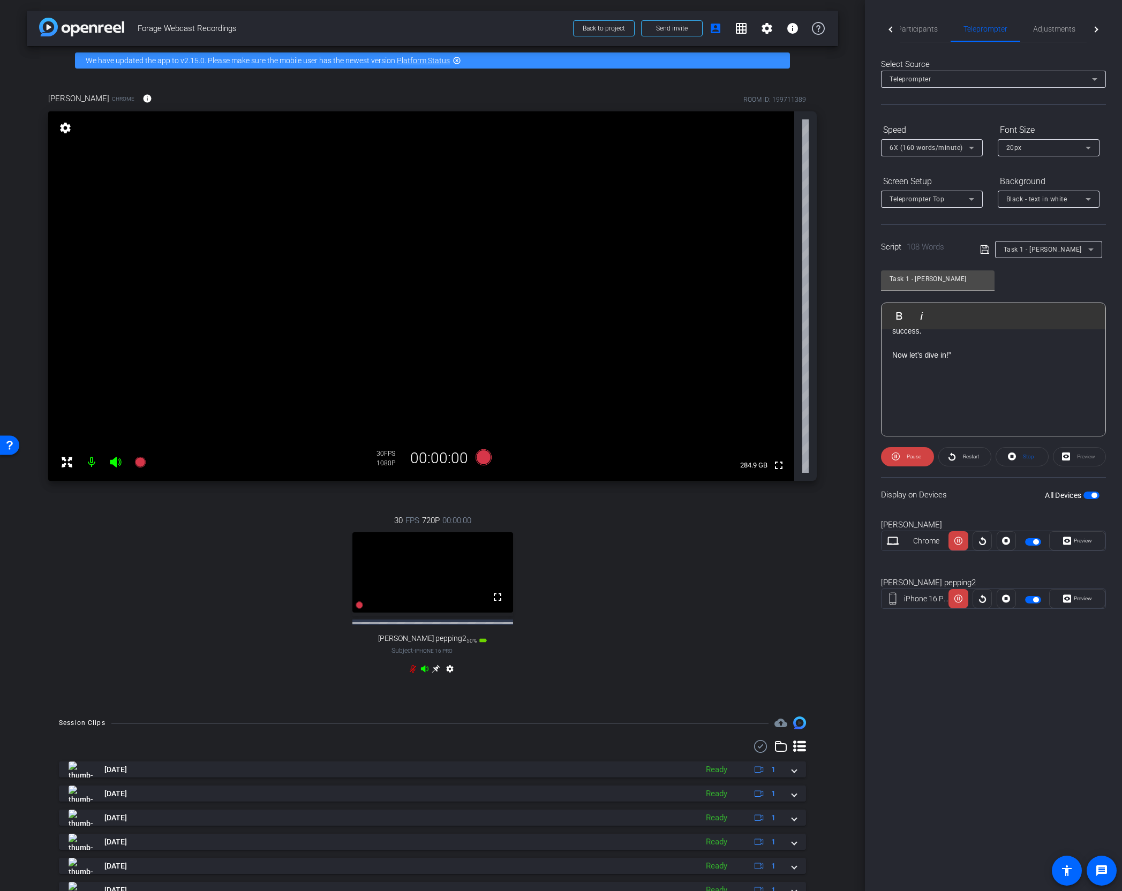
scroll to position [160, 0]
click at [141, 461] on icon at bounding box center [139, 462] width 11 height 11
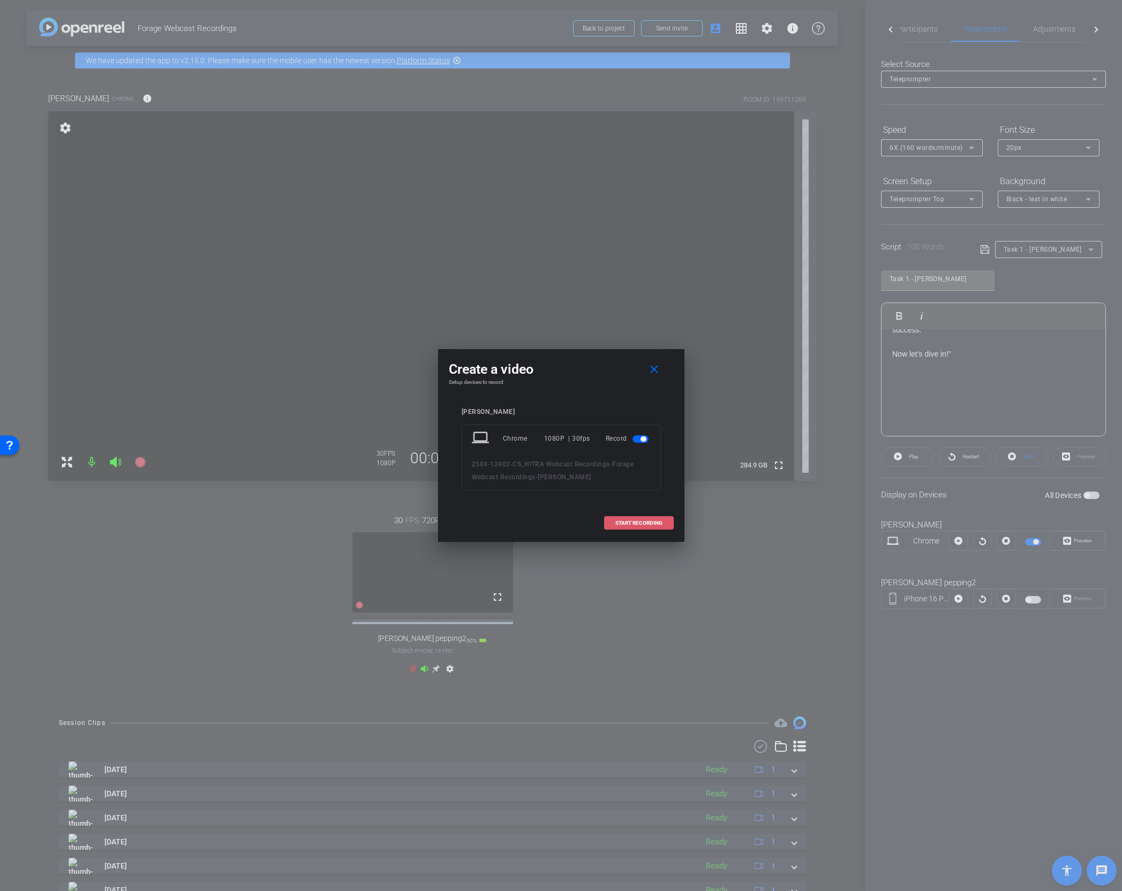
click at [643, 522] on span "START RECORDING" at bounding box center [638, 522] width 47 height 5
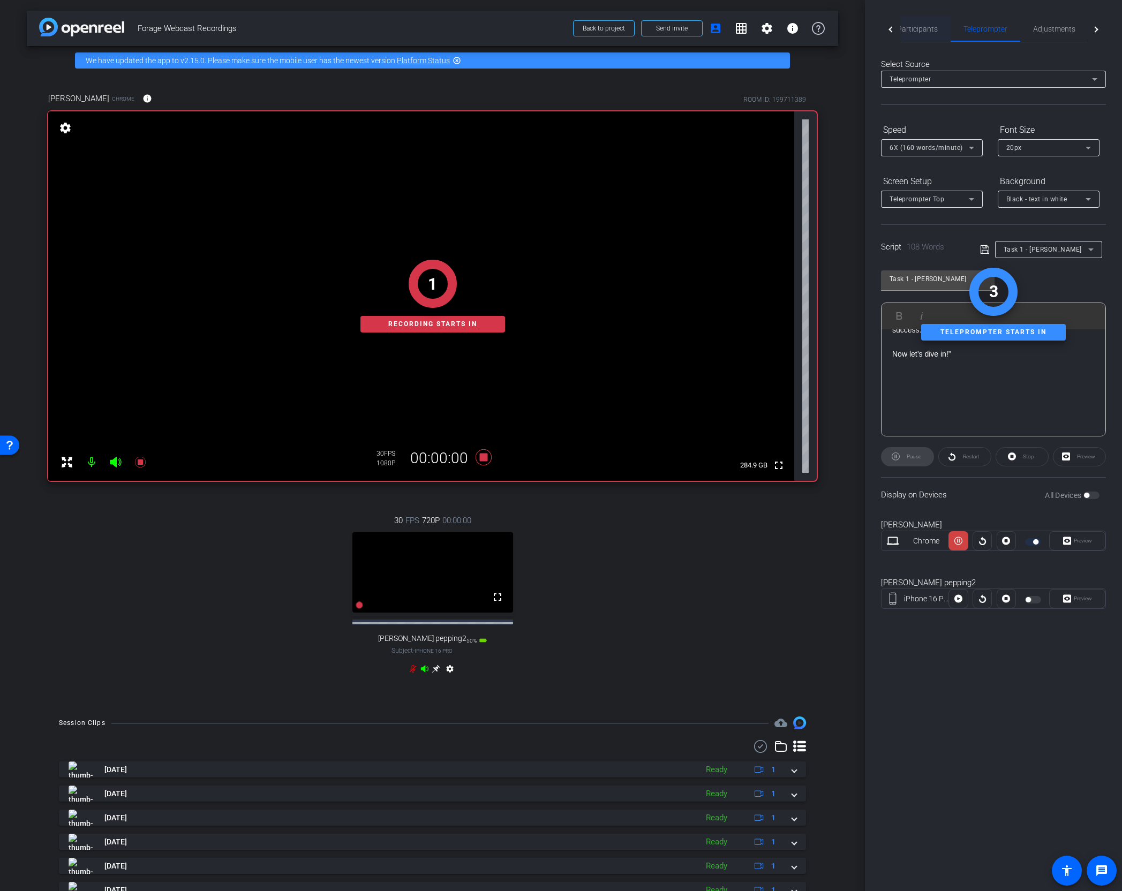
click at [912, 28] on span "Participants" at bounding box center [917, 28] width 41 height 7
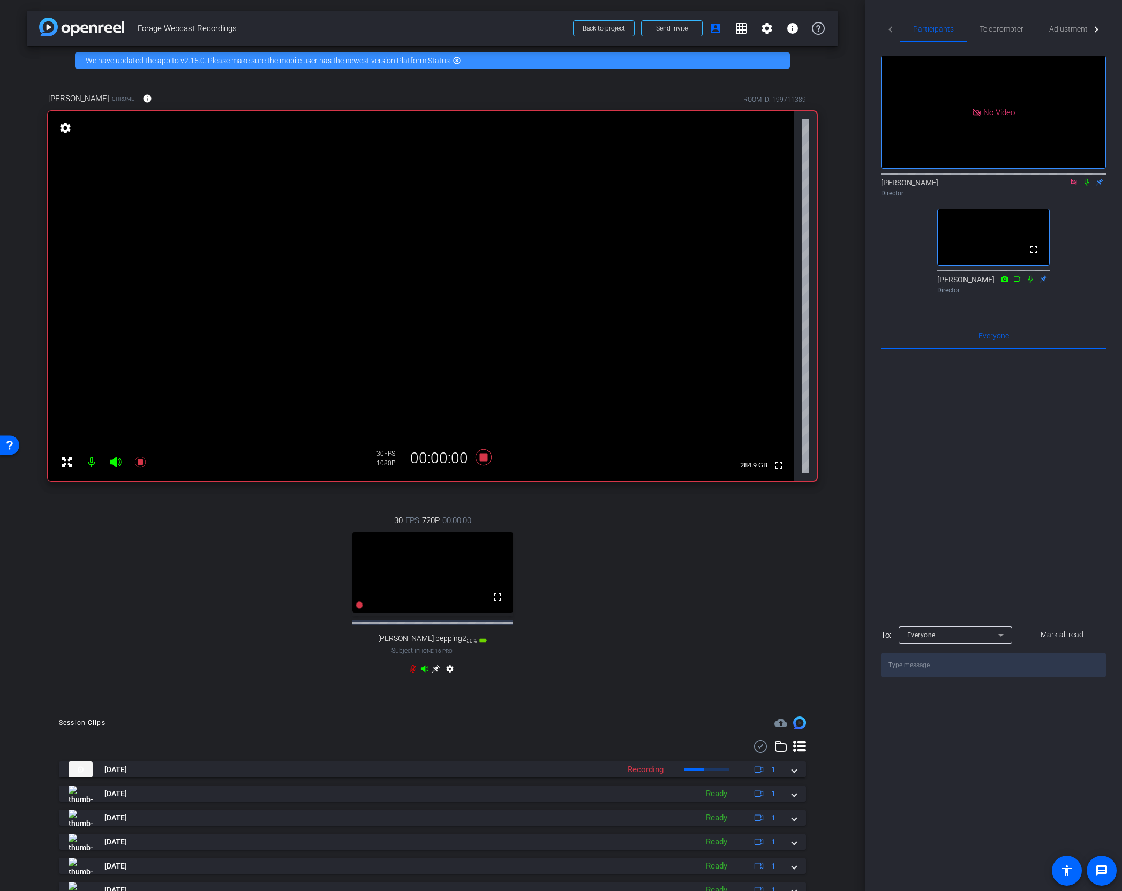
click at [1085, 177] on mat-icon at bounding box center [1086, 182] width 13 height 10
click at [1028, 275] on icon at bounding box center [1030, 278] width 9 height 7
click at [1086, 179] on icon at bounding box center [1087, 182] width 6 height 7
click at [486, 457] on icon at bounding box center [483, 457] width 16 height 16
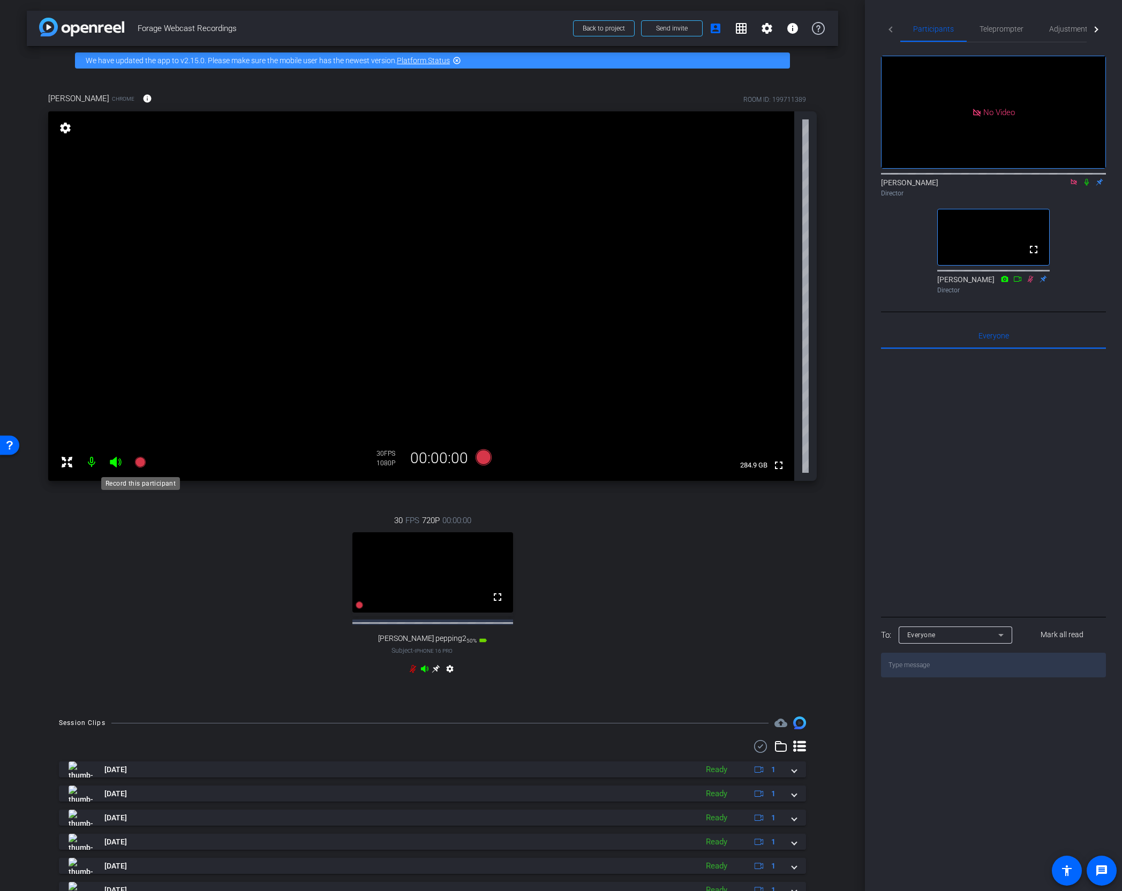
click at [139, 462] on icon at bounding box center [139, 462] width 11 height 11
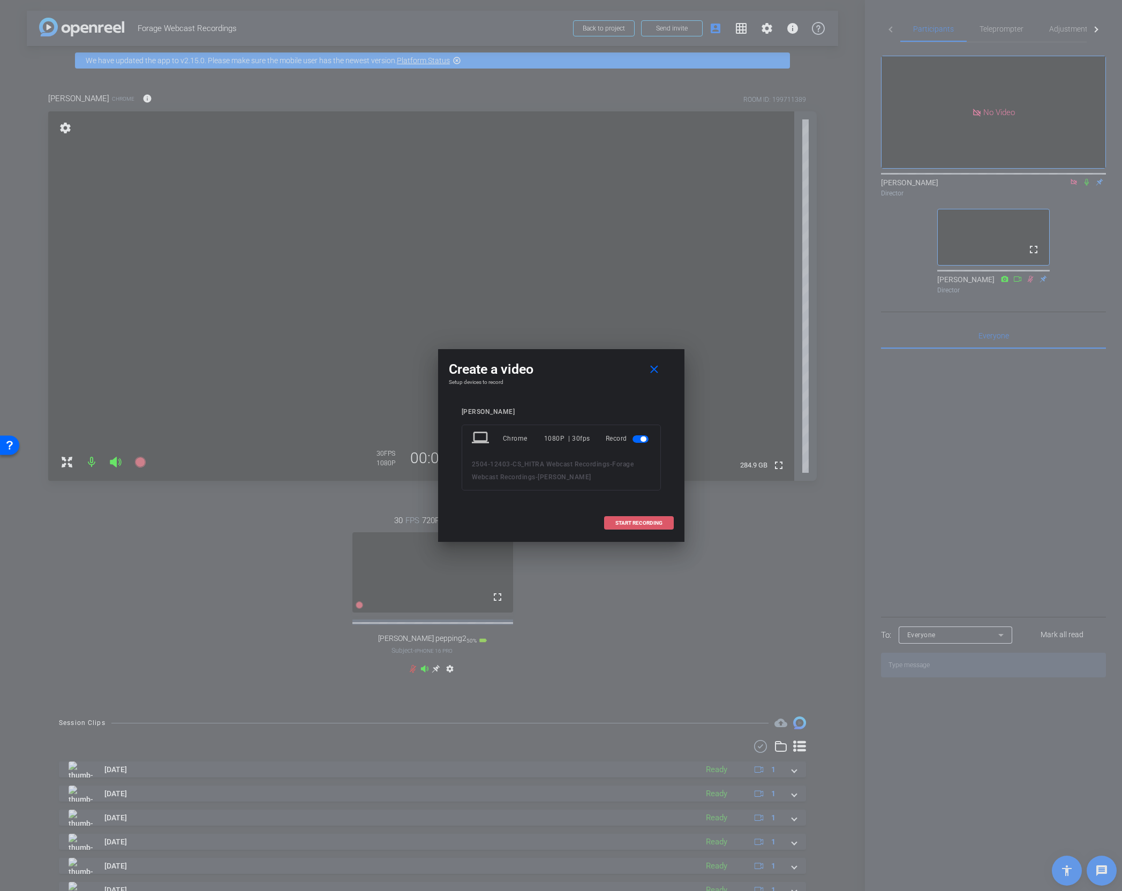
click at [634, 525] on span "START RECORDING" at bounding box center [638, 522] width 47 height 5
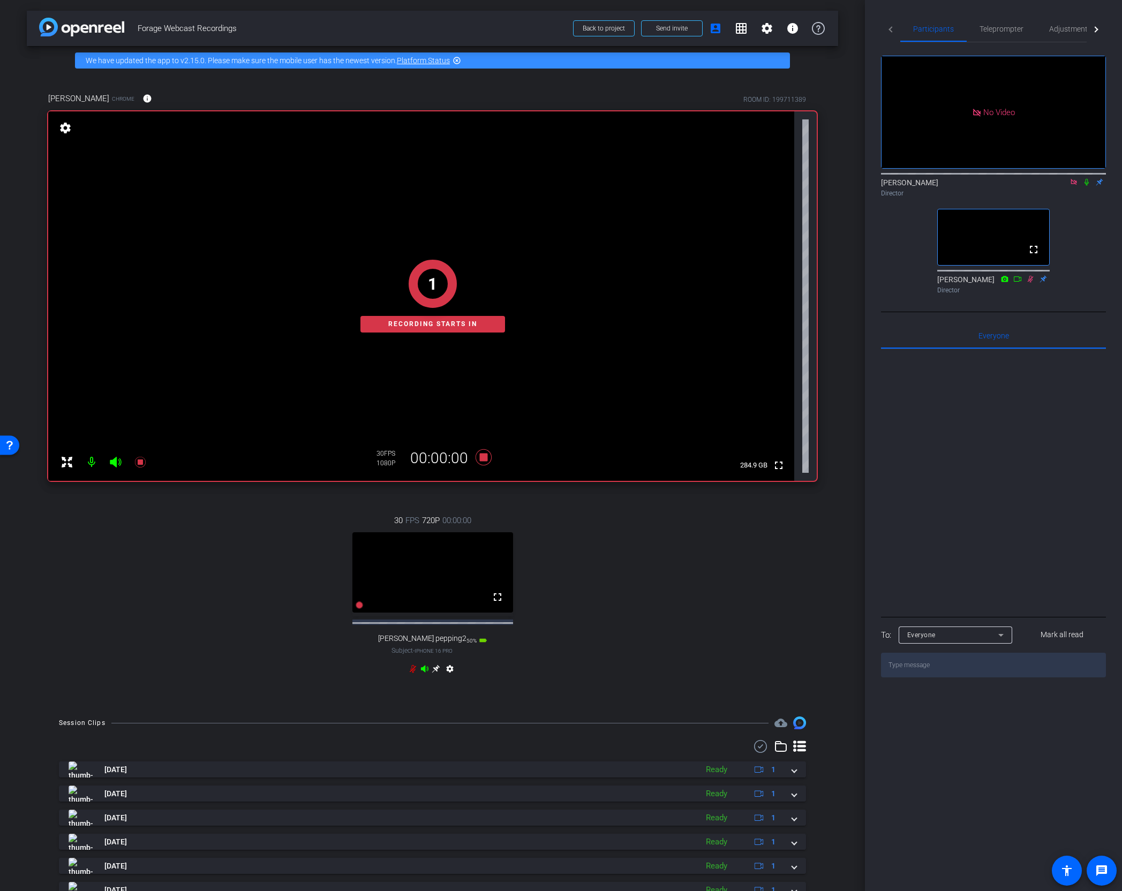
click at [1087, 179] on icon at bounding box center [1086, 182] width 4 height 7
click at [1087, 179] on icon at bounding box center [1087, 182] width 6 height 7
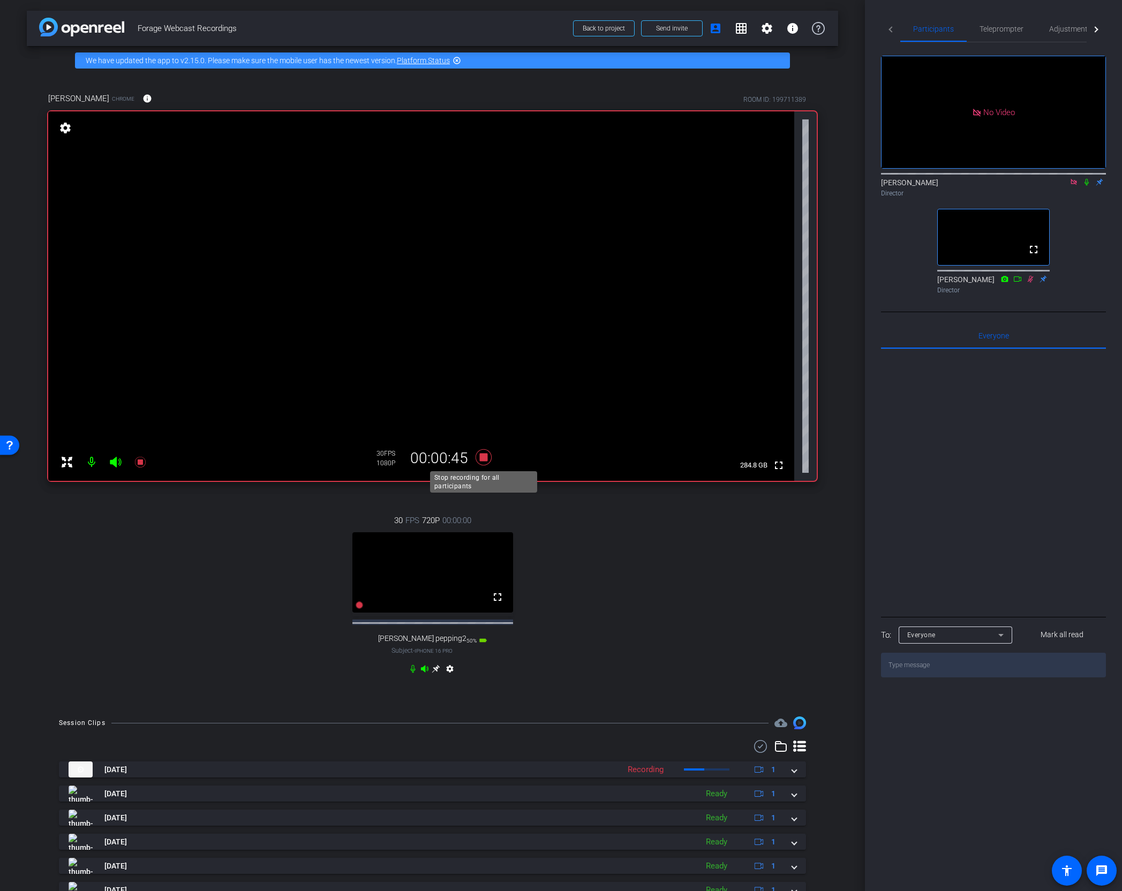
click at [478, 464] on icon at bounding box center [484, 457] width 26 height 19
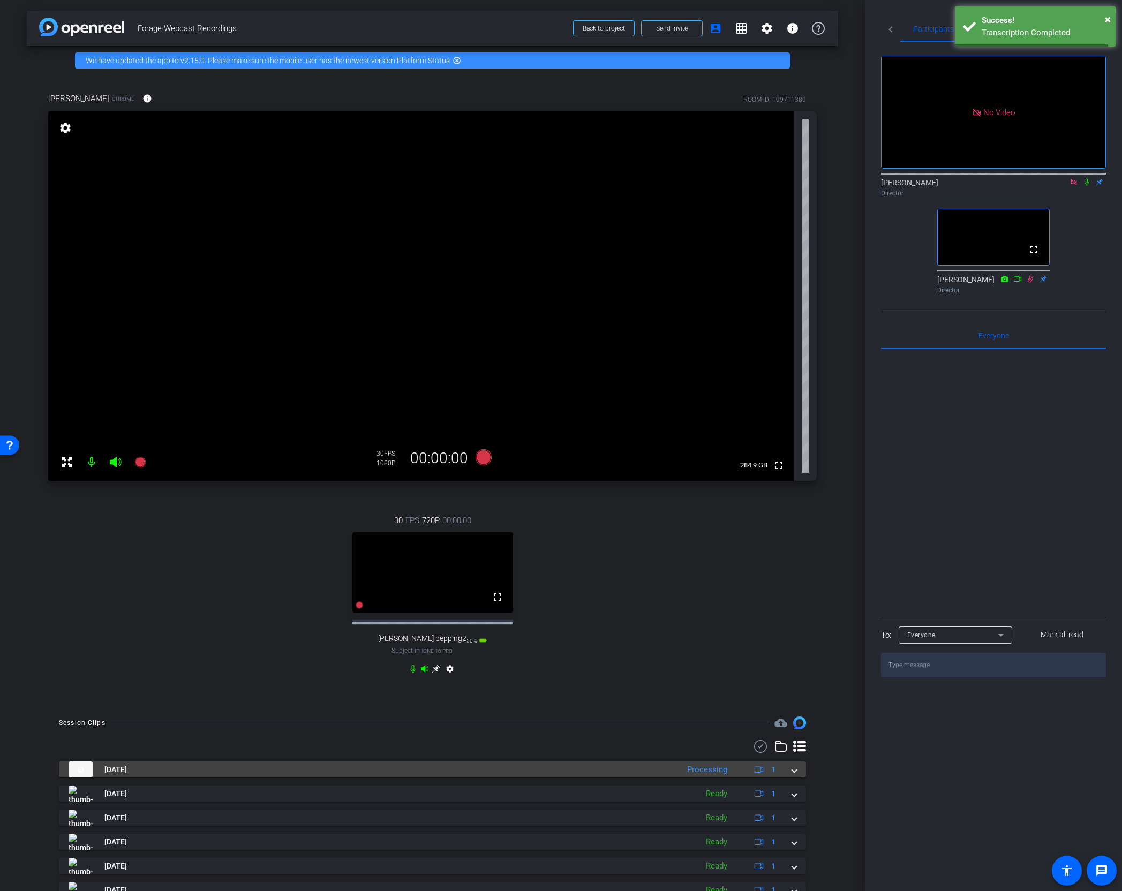
click at [792, 775] on span at bounding box center [794, 769] width 4 height 11
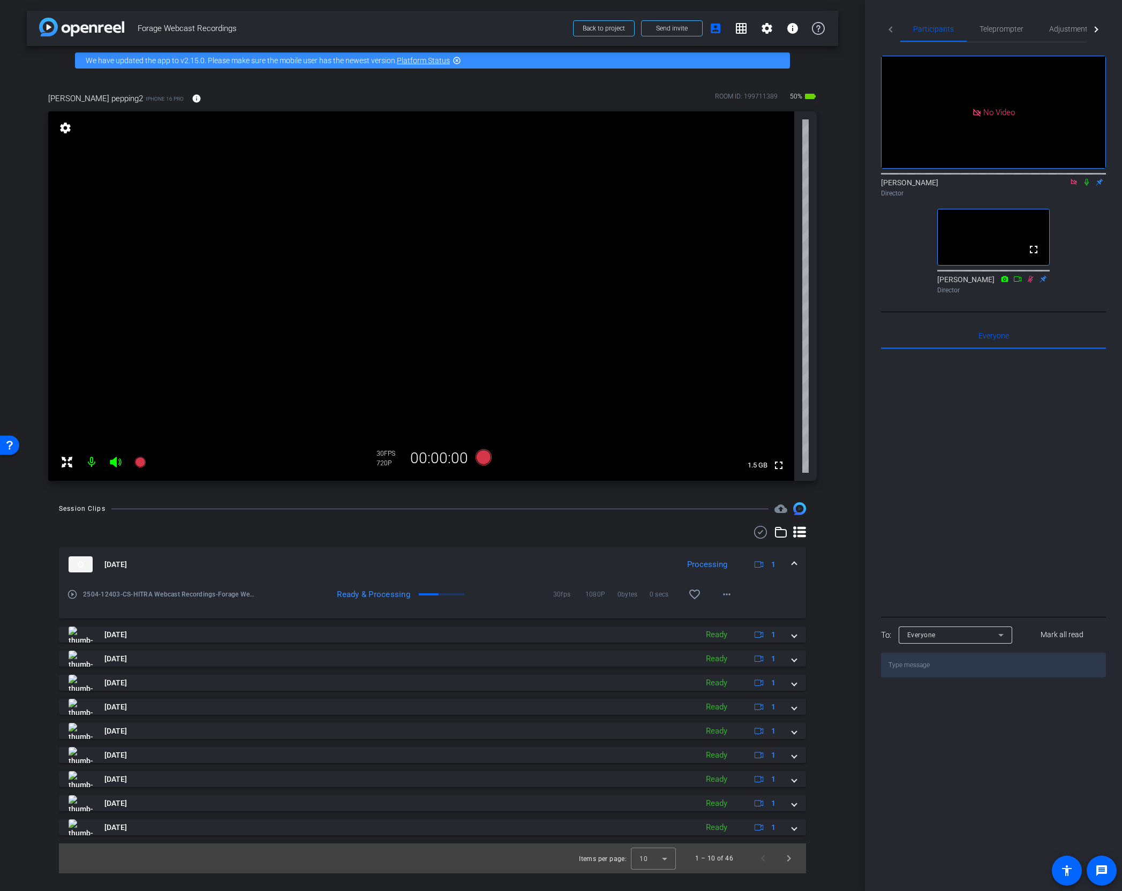
scroll to position [0, 0]
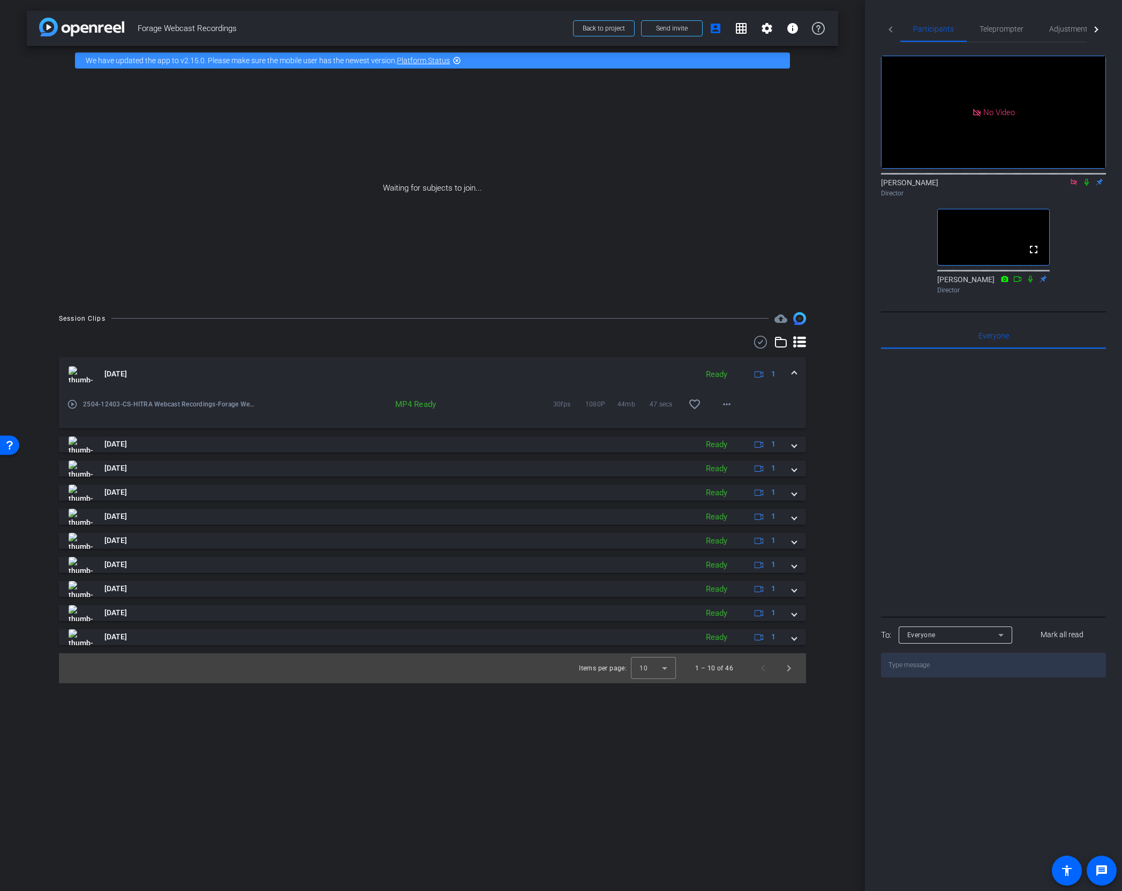
click at [1088, 178] on icon at bounding box center [1086, 181] width 9 height 7
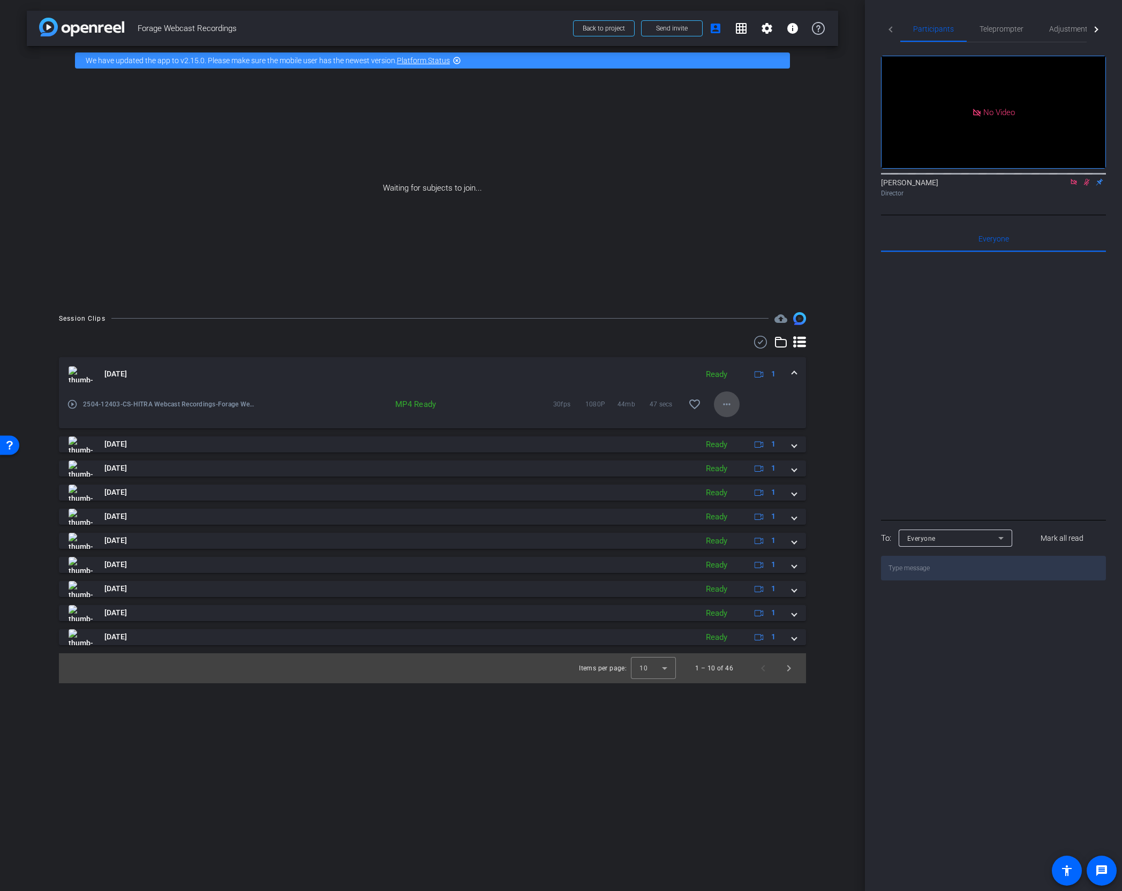
click at [727, 404] on mat-icon "more_horiz" at bounding box center [726, 404] width 13 height 13
click at [748, 453] on span "Download MP4" at bounding box center [754, 453] width 64 height 13
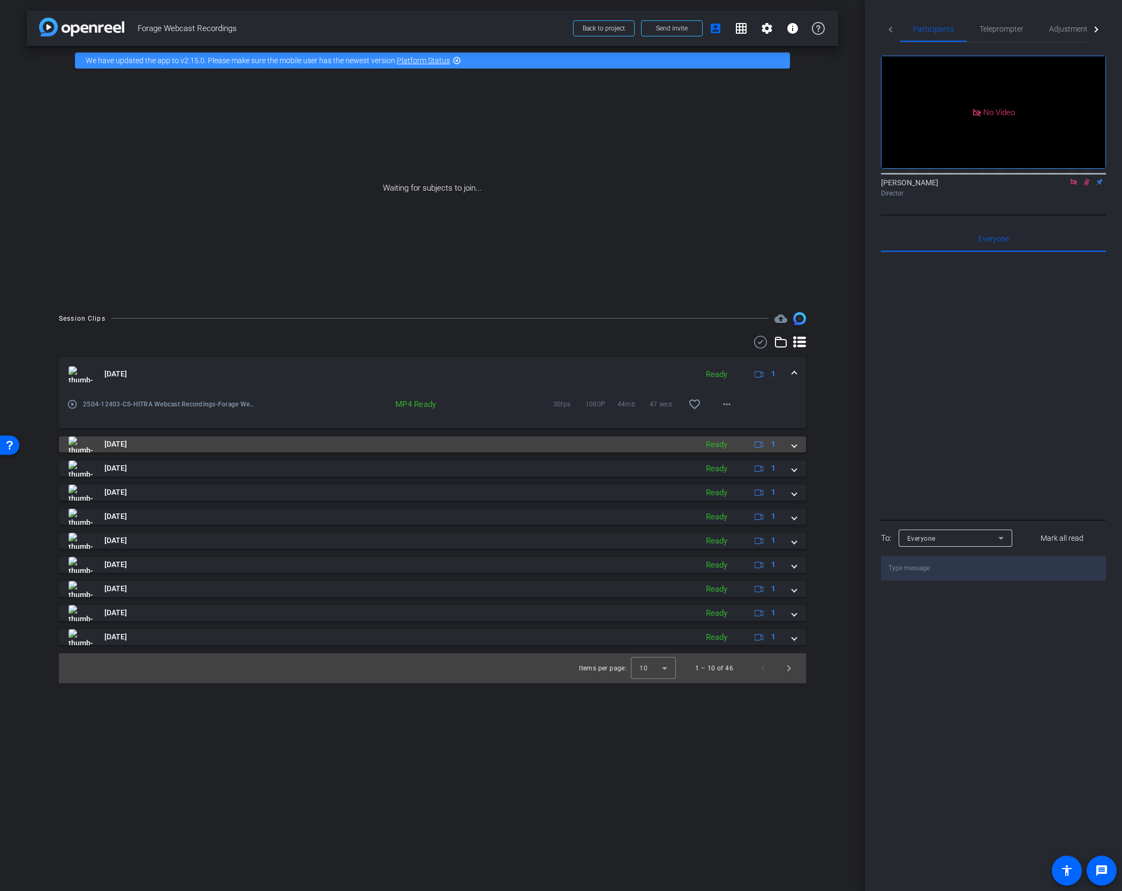
click at [800, 444] on mat-expansion-panel-header "[DATE] Ready 1" at bounding box center [432, 444] width 747 height 16
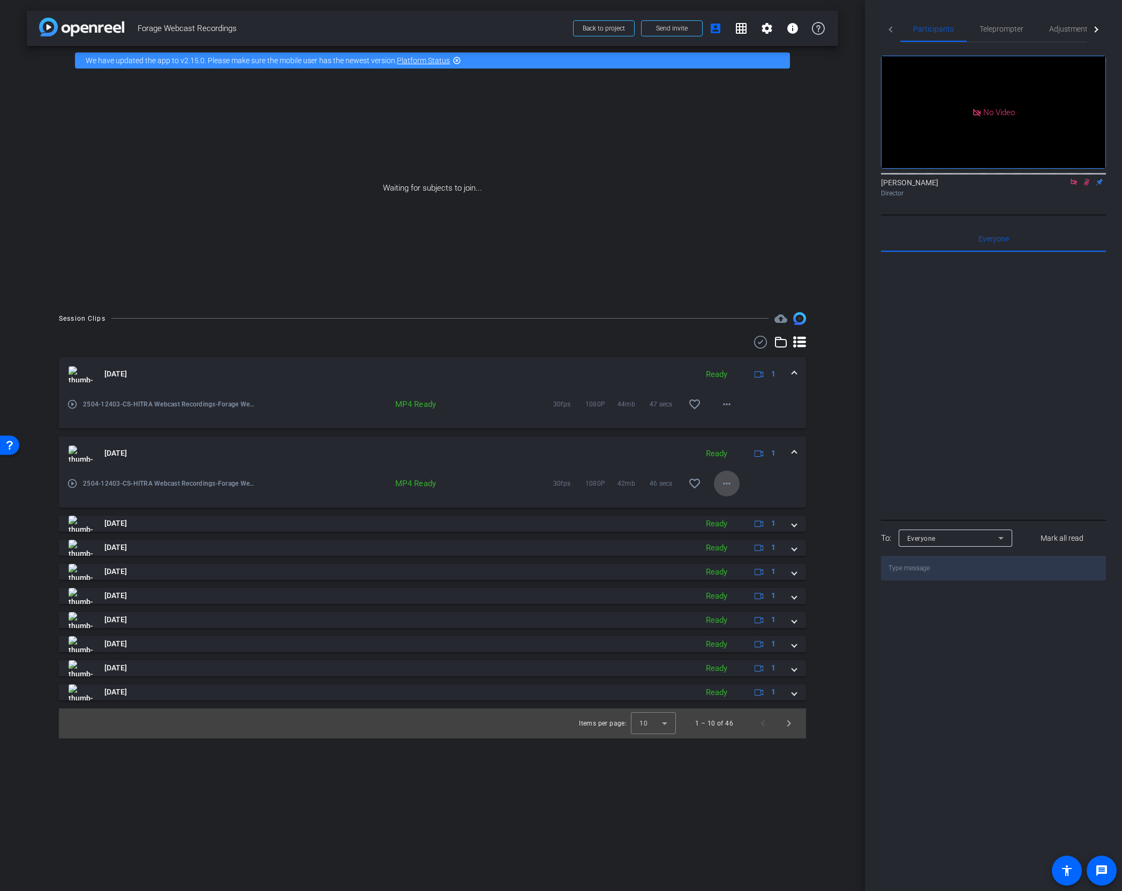
click at [729, 483] on mat-icon "more_horiz" at bounding box center [726, 483] width 13 height 13
click at [761, 533] on span "Download MP4" at bounding box center [754, 532] width 64 height 13
